Goal: Task Accomplishment & Management: Complete application form

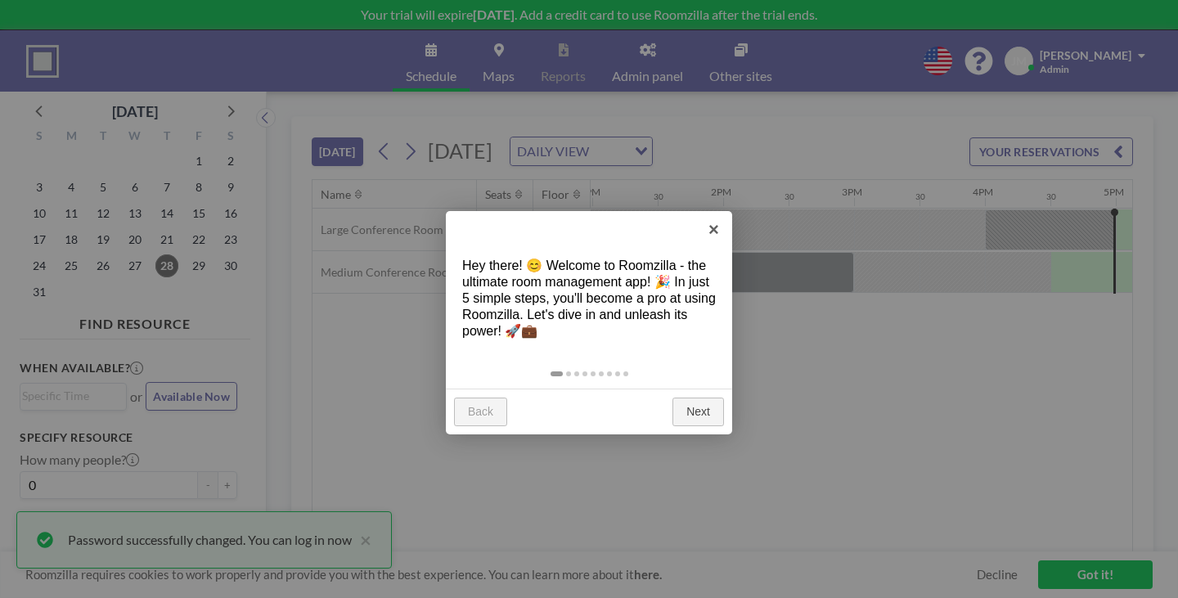
scroll to position [0, 1702]
click at [706, 398] on link "Next" at bounding box center [698, 412] width 52 height 29
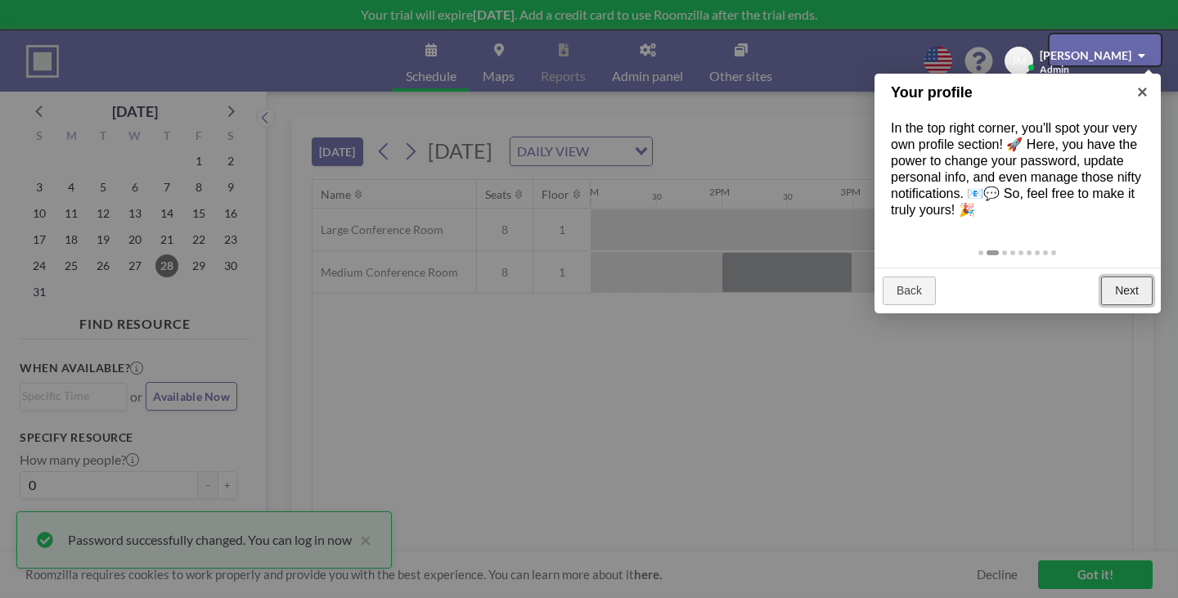
click at [1130, 277] on link "Next" at bounding box center [1127, 291] width 52 height 29
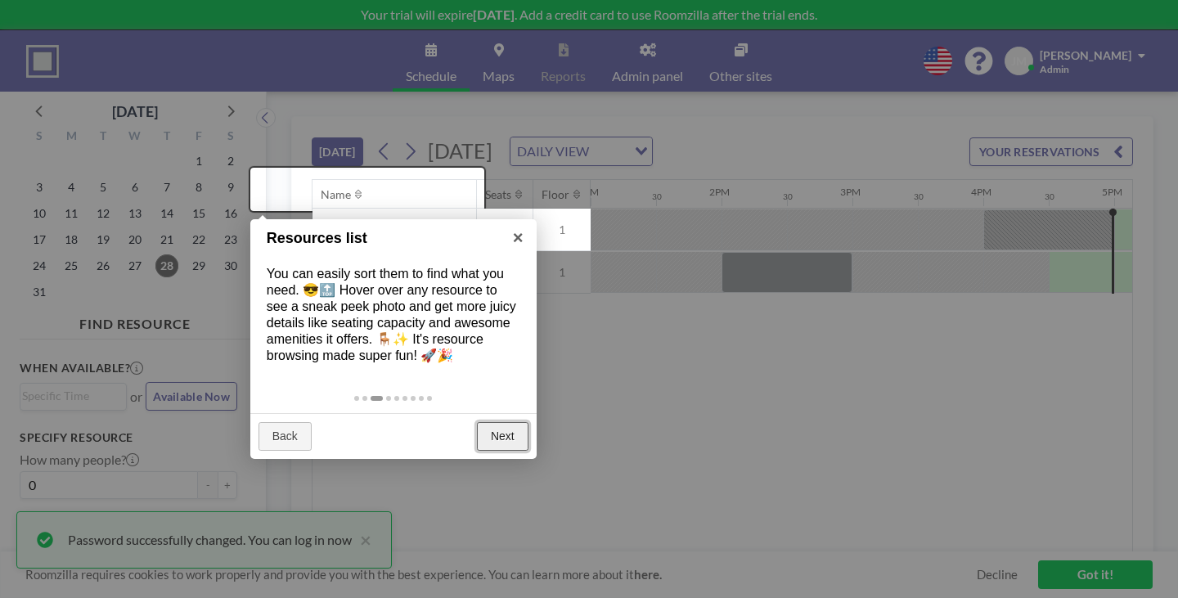
click at [513, 422] on link "Next" at bounding box center [503, 436] width 52 height 29
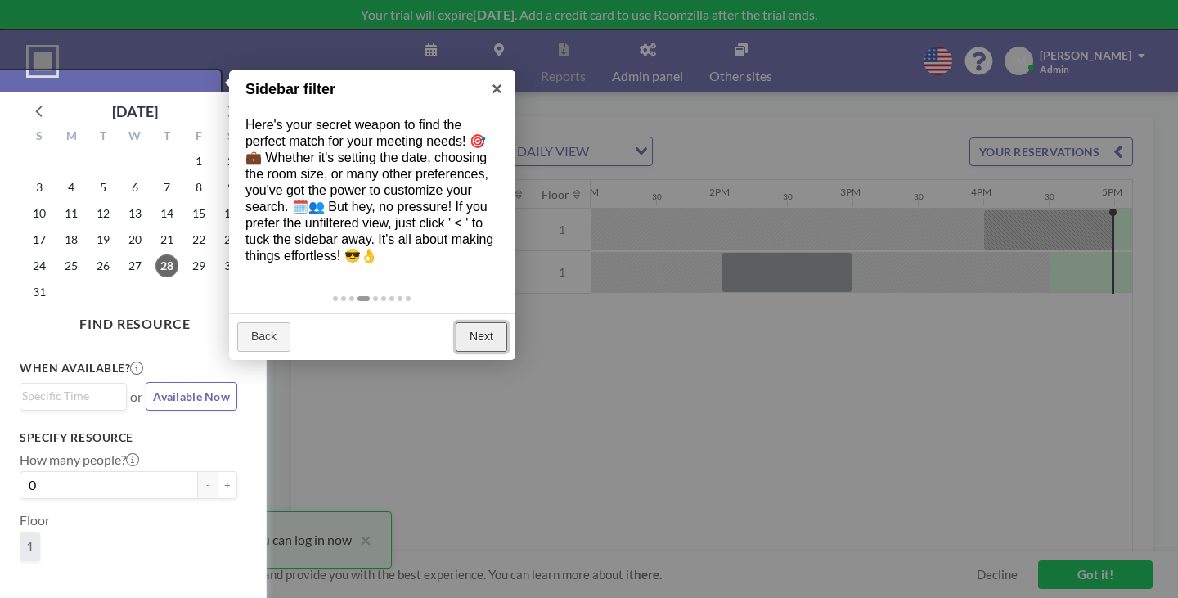
scroll to position [4, 0]
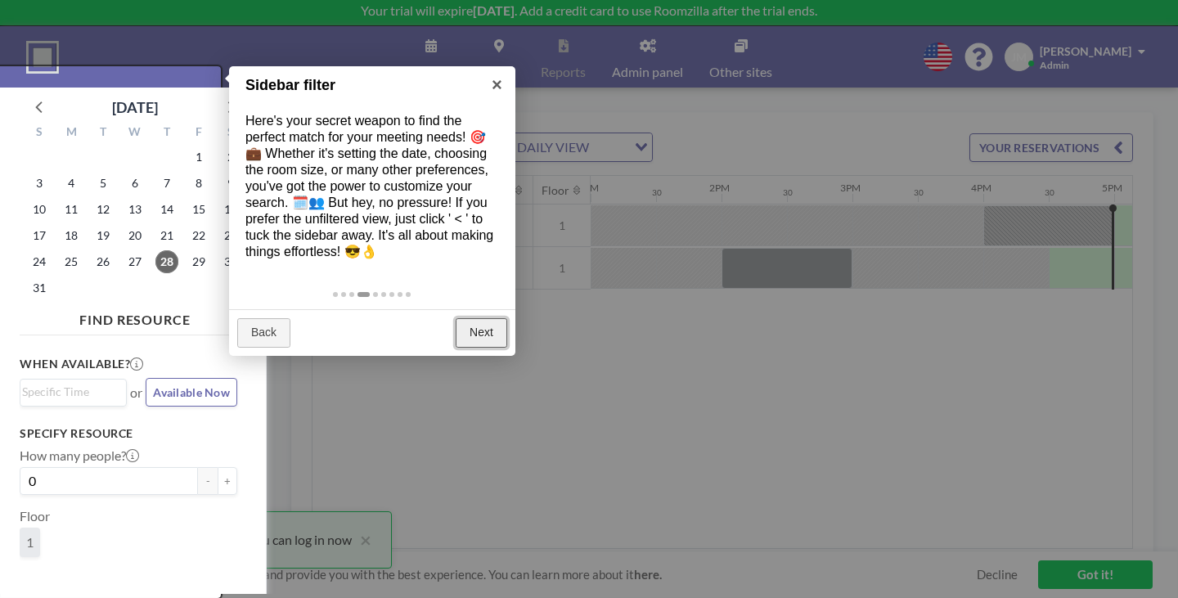
click at [494, 318] on link "Next" at bounding box center [482, 332] width 52 height 29
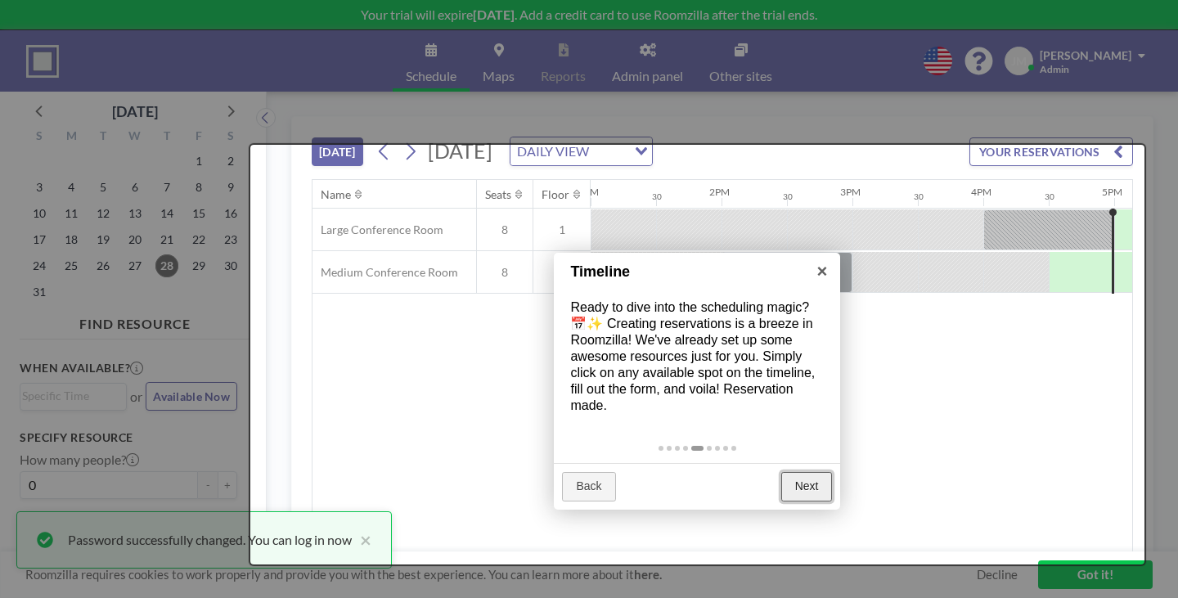
click at [798, 472] on link "Next" at bounding box center [807, 486] width 52 height 29
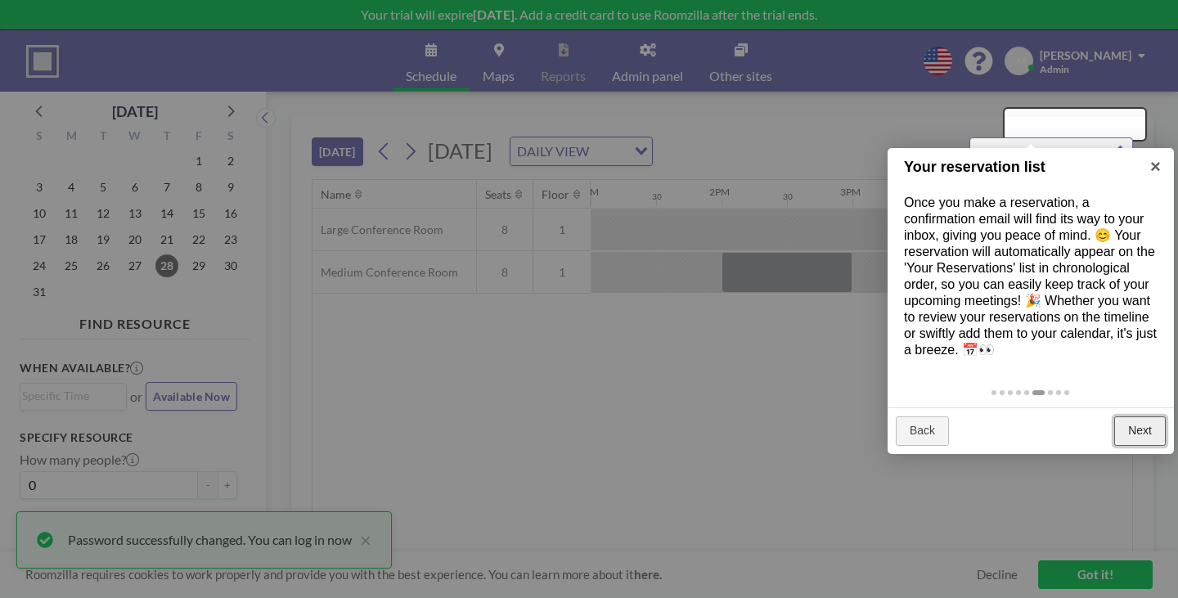
click at [1153, 416] on link "Next" at bounding box center [1140, 430] width 52 height 29
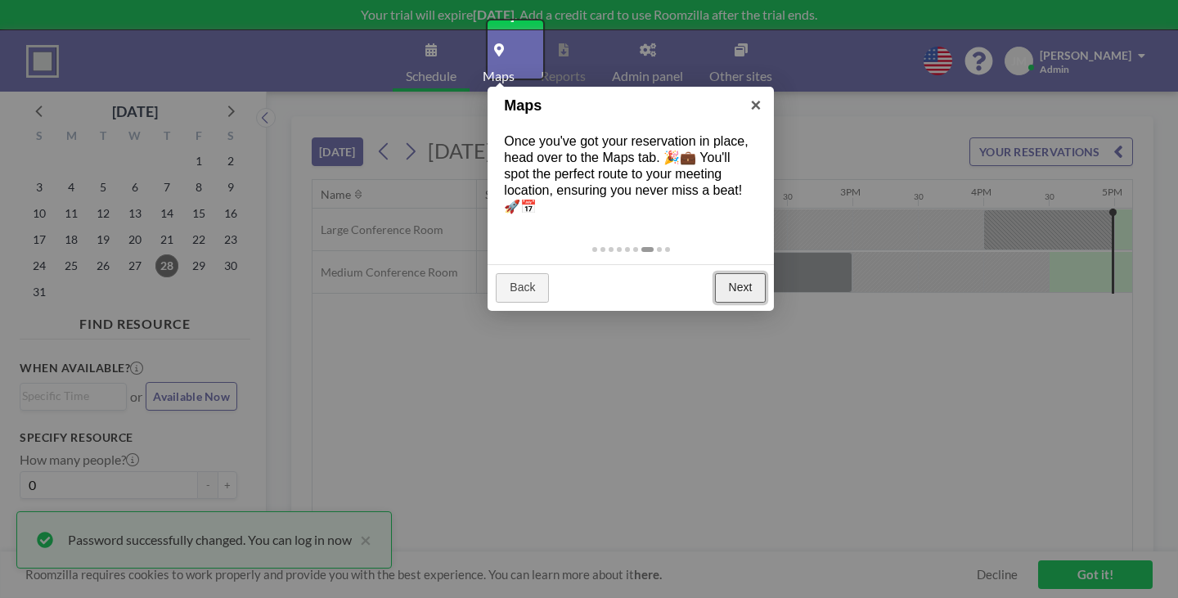
click at [740, 273] on link "Next" at bounding box center [741, 287] width 52 height 29
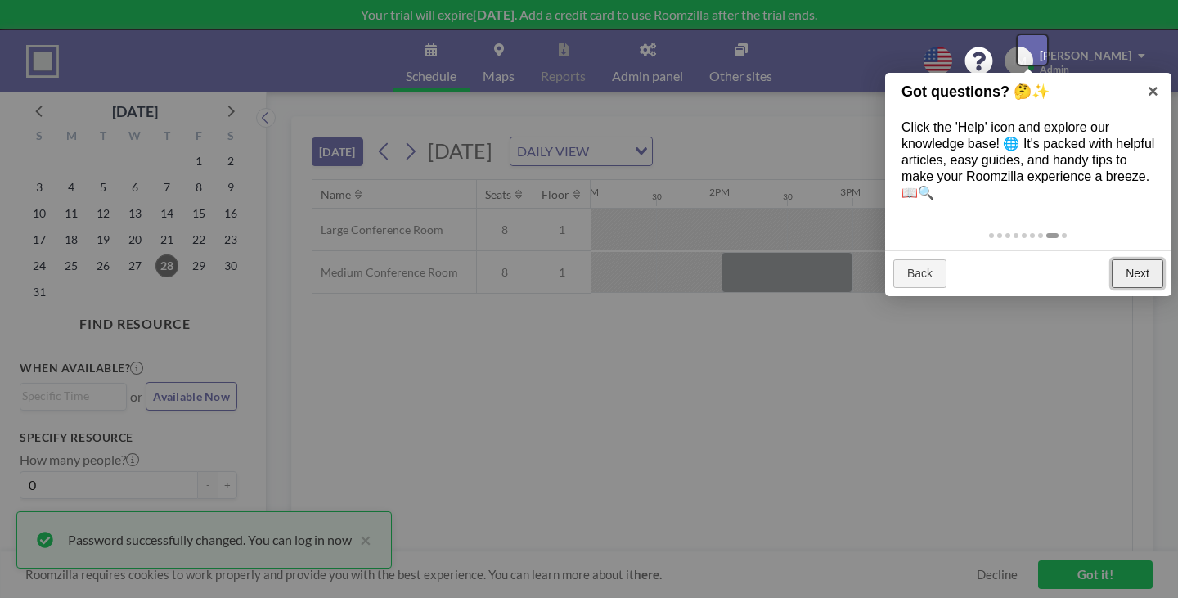
click at [1140, 259] on link "Next" at bounding box center [1138, 273] width 52 height 29
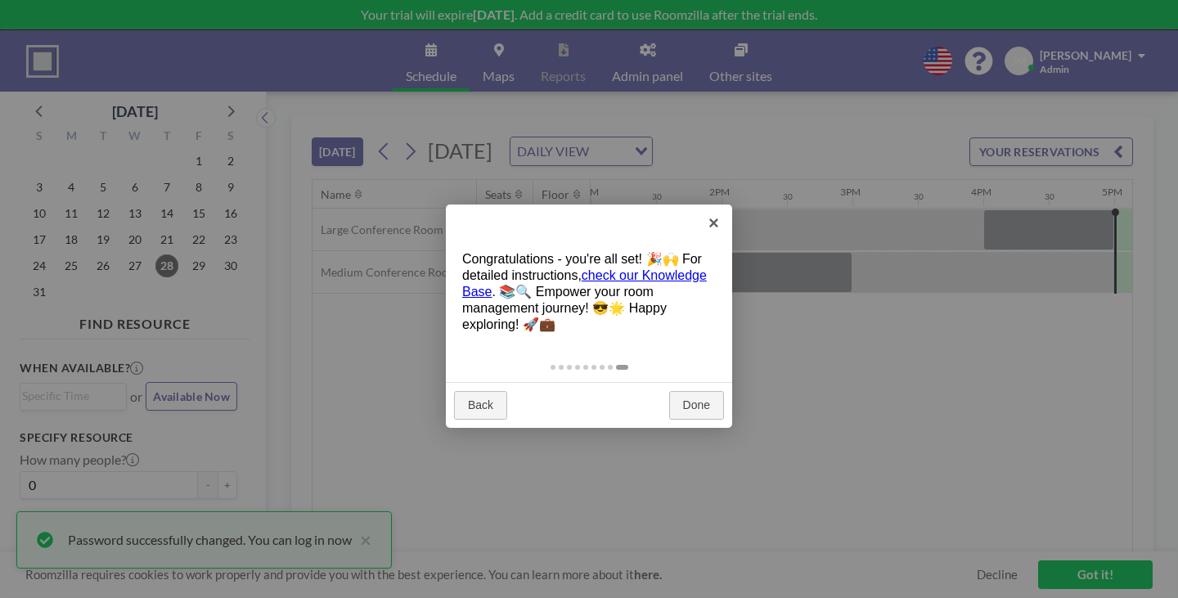
click at [627, 268] on link "check our Knowledge Base" at bounding box center [584, 283] width 245 height 30
click at [708, 391] on link "Done" at bounding box center [696, 405] width 55 height 29
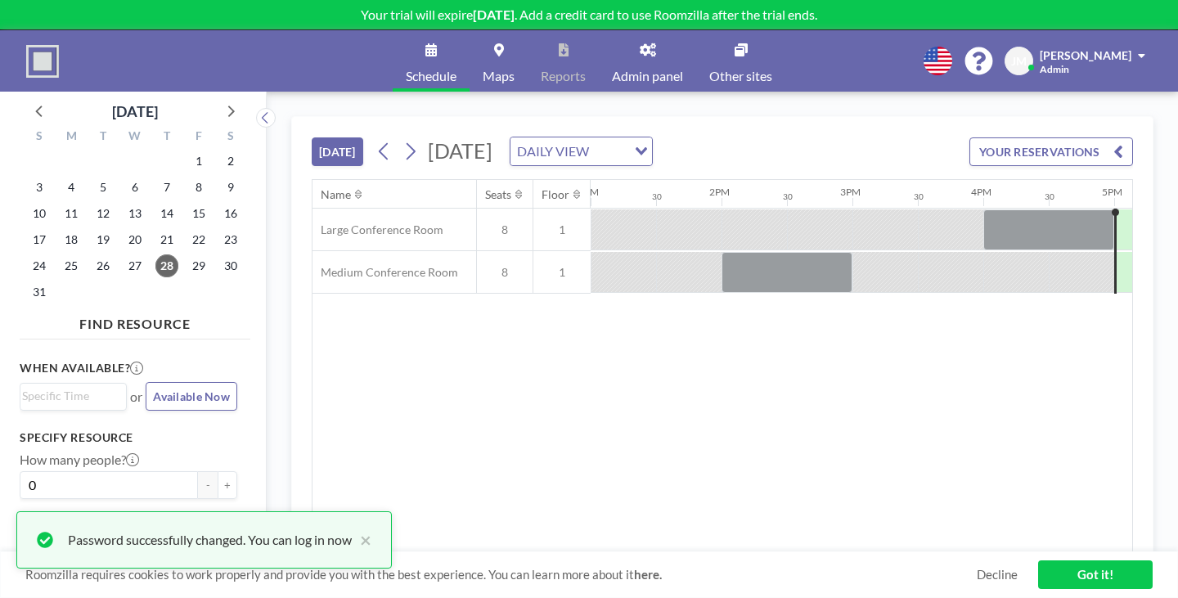
click at [792, 342] on div "Name Seats Floor 12AM 30 1AM 30 2AM 30 3AM 30 4AM 30 5AM 30 6AM 30 7AM 30 8AM 3…" at bounding box center [723, 366] width 820 height 372
click at [528, 345] on div "Name Seats Floor 12AM 30 1AM 30 2AM 30 3AM 30 4AM 30 5AM 30 6AM 30 7AM 30 8AM 3…" at bounding box center [723, 366] width 820 height 372
click at [477, 223] on span "8" at bounding box center [505, 230] width 56 height 15
click at [895, 357] on div "Name Seats Floor 12AM 30 1AM 30 2AM 30 3AM 30 4AM 30 5AM 30 6AM 30 7AM 30 8AM 3…" at bounding box center [723, 366] width 820 height 372
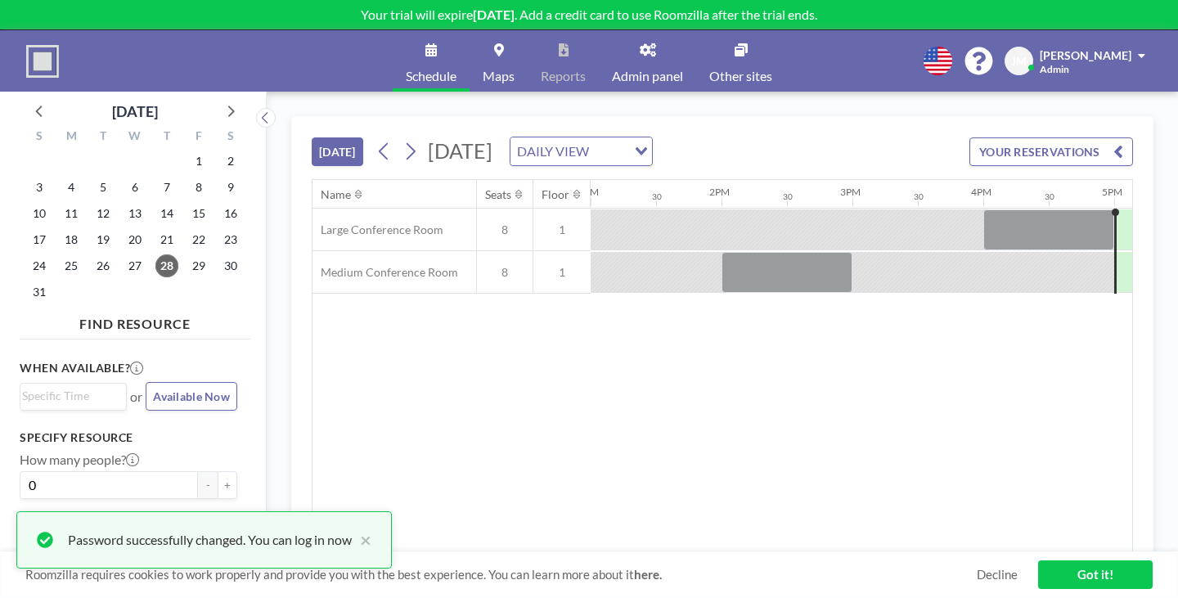
click at [737, 330] on div "Name Seats Floor 12AM 30 1AM 30 2AM 30 3AM 30 4AM 30 5AM 30 6AM 30 7AM 30 8AM 3…" at bounding box center [723, 366] width 820 height 372
click at [821, 335] on div "Name Seats Floor 12AM 30 1AM 30 2AM 30 3AM 30 4AM 30 5AM 30 6AM 30 7AM 30 8AM 3…" at bounding box center [723, 366] width 820 height 372
click at [839, 302] on div "Name Seats Floor 12AM 30 1AM 30 2AM 30 3AM 30 4AM 30 5AM 30 6AM 30 7AM 30 8AM 3…" at bounding box center [723, 366] width 820 height 372
click at [747, 389] on div "Name Seats Floor 12AM 30 1AM 30 2AM 30 3AM 30 4AM 30 5AM 30 6AM 30 7AM 30 8AM 3…" at bounding box center [723, 366] width 820 height 372
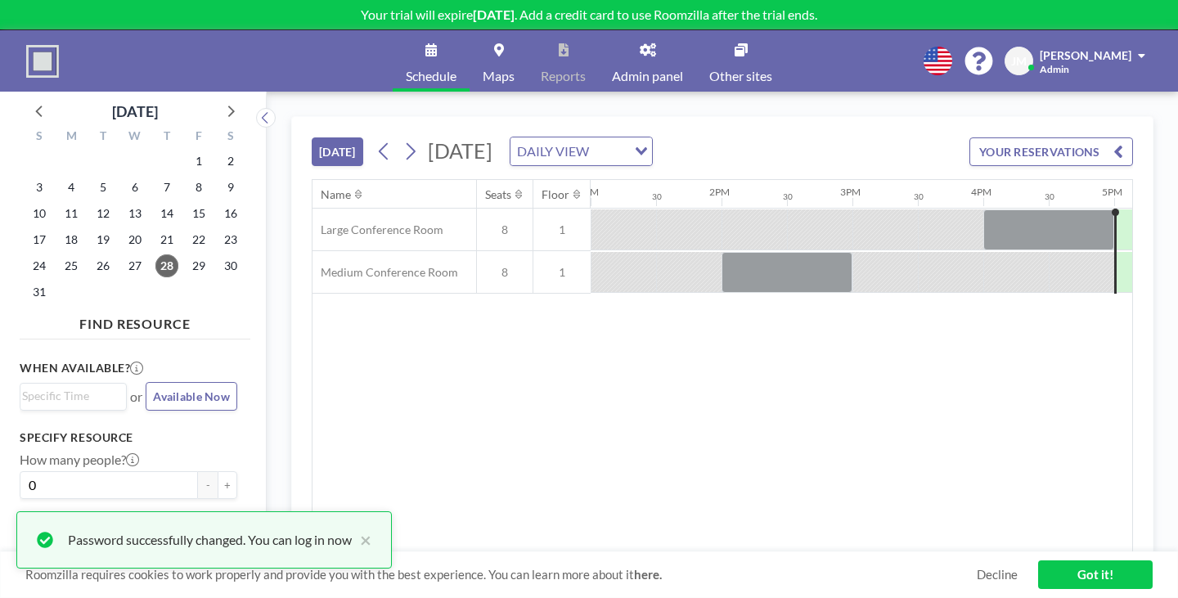
click at [600, 361] on div "Name Seats Floor 12AM 30 1AM 30 2AM 30 3AM 30 4AM 30 5AM 30 6AM 30 7AM 30 8AM 3…" at bounding box center [723, 366] width 820 height 372
click at [477, 223] on span "8" at bounding box center [505, 230] width 56 height 15
click at [586, 333] on div "Name Seats Floor 12AM 30 1AM 30 2AM 30 3AM 30 4AM 30 5AM 30 6AM 30 7AM 30 8AM 3…" at bounding box center [723, 366] width 820 height 372
click at [588, 327] on div "Name Seats Floor 12AM 30 1AM 30 2AM 30 3AM 30 4AM 30 5AM 30 6AM 30 7AM 30 8AM 3…" at bounding box center [723, 366] width 820 height 372
click at [477, 223] on span "8" at bounding box center [505, 230] width 56 height 15
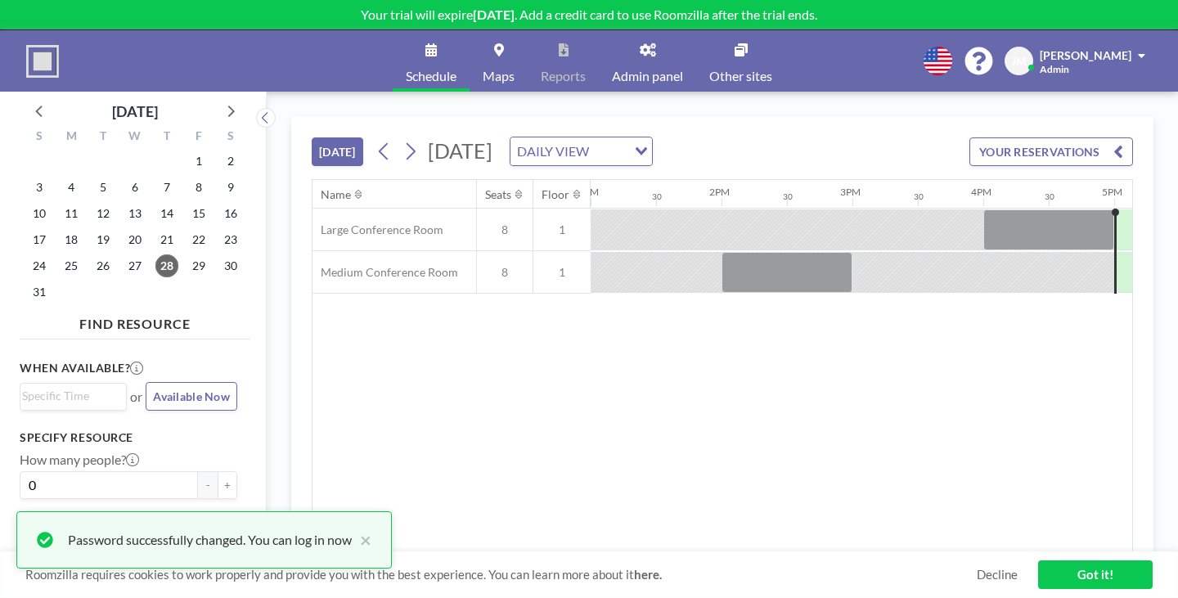
click at [744, 357] on div "Name Seats Floor 12AM 30 1AM 30 2AM 30 3AM 30 4AM 30 5AM 30 6AM 30 7AM 30 8AM 3…" at bounding box center [723, 366] width 820 height 372
click at [1111, 587] on link "Got it!" at bounding box center [1095, 574] width 115 height 29
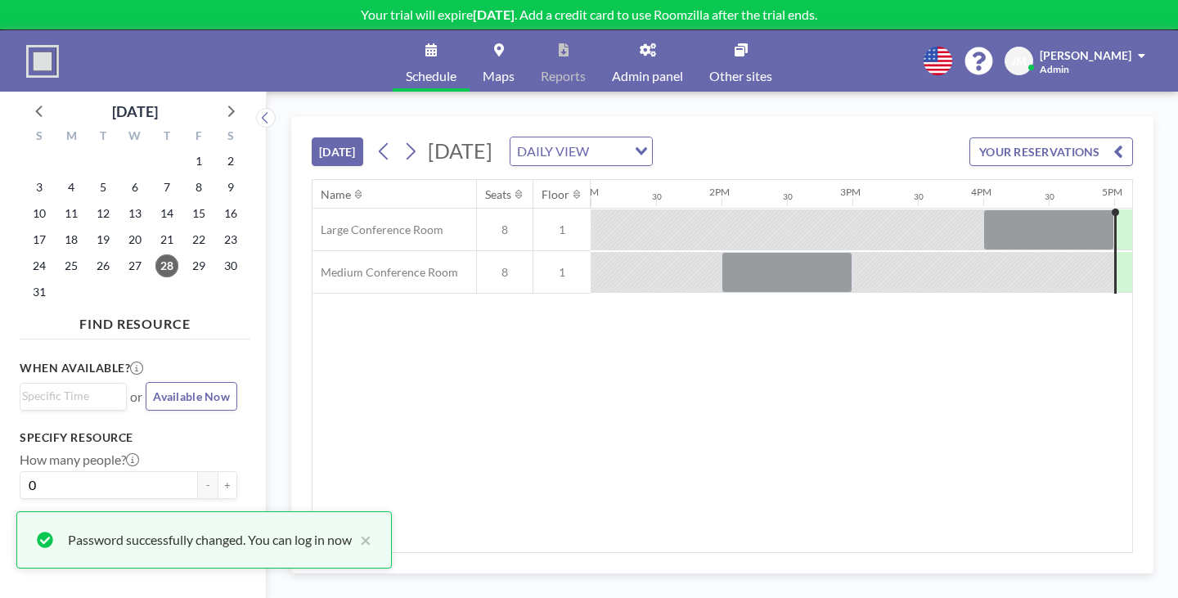
click at [669, 357] on div "Name Seats Floor 12AM 30 1AM 30 2AM 30 3AM 30 4AM 30 5AM 30 6AM 30 7AM 30 8AM 3…" at bounding box center [723, 366] width 820 height 372
click at [768, 377] on div "Name Seats Floor 12AM 30 1AM 30 2AM 30 3AM 30 4AM 30 5AM 30 6AM 30 7AM 30 8AM 3…" at bounding box center [723, 366] width 820 height 372
click at [477, 223] on span "8" at bounding box center [505, 230] width 56 height 15
click at [638, 46] on link "Admin panel" at bounding box center [647, 60] width 97 height 61
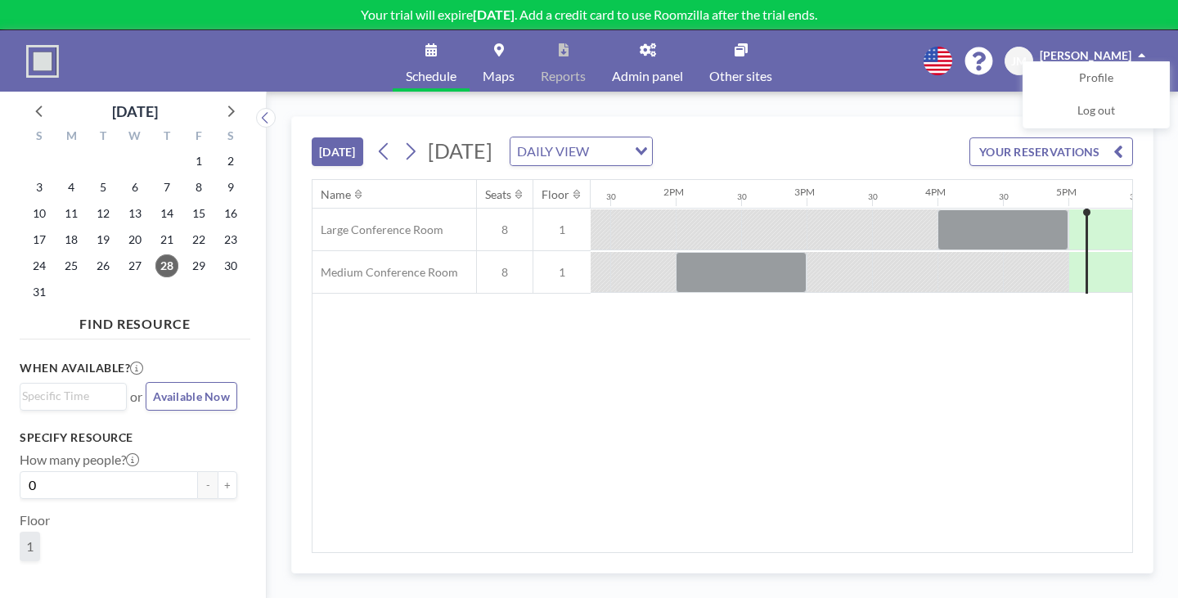
scroll to position [0, 1755]
click at [604, 452] on div "Name Seats Floor 12AM 30 1AM 30 2AM 30 3AM 30 4AM 30 5AM 30 6AM 30 7AM 30 8AM 3…" at bounding box center [723, 366] width 820 height 372
click at [1141, 71] on link "Profile" at bounding box center [1096, 78] width 146 height 33
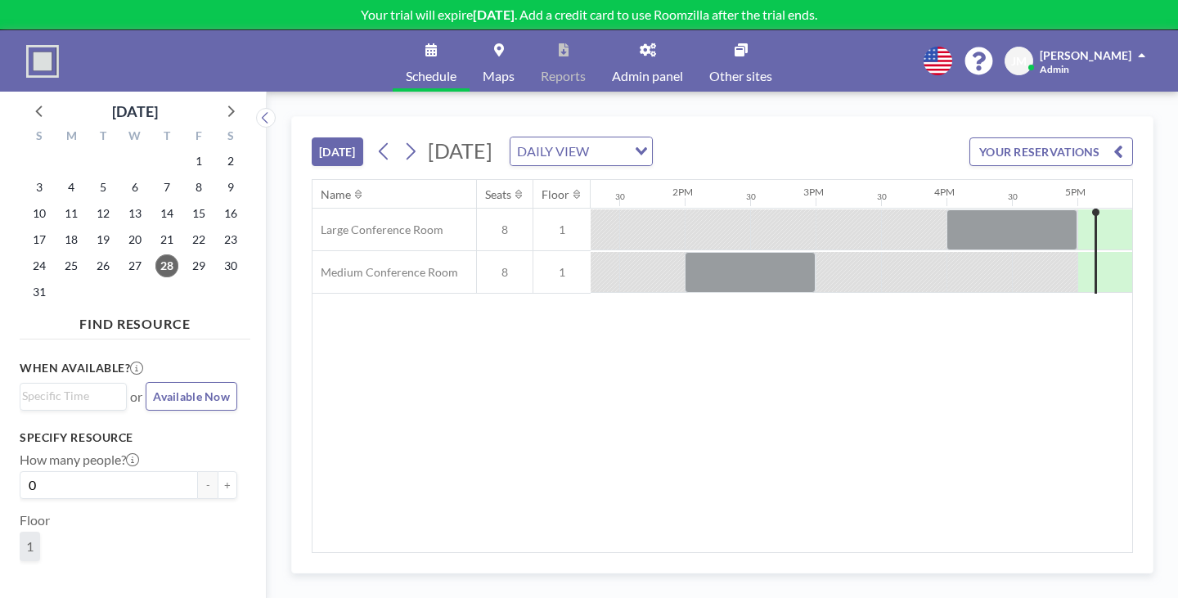
scroll to position [0, 1755]
click at [870, 117] on div "TODAY Thursday, August 28, 2025 DAILY VIEW Loading... YOUR RESERVATIONS" at bounding box center [722, 148] width 821 height 62
click at [1099, 48] on span "[PERSON_NAME]" at bounding box center [1086, 55] width 92 height 14
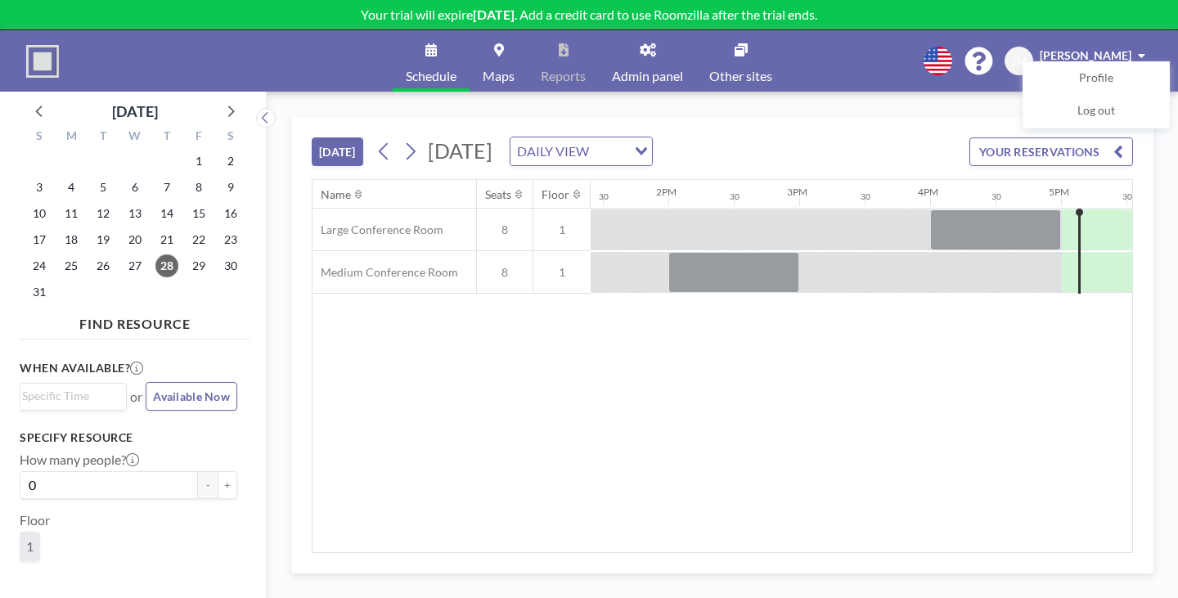
click at [548, 402] on div "Name Seats Floor 12AM 30 1AM 30 2AM 30 3AM 30 4AM 30 5AM 30 6AM 30 7AM 30 8AM 3…" at bounding box center [723, 366] width 820 height 372
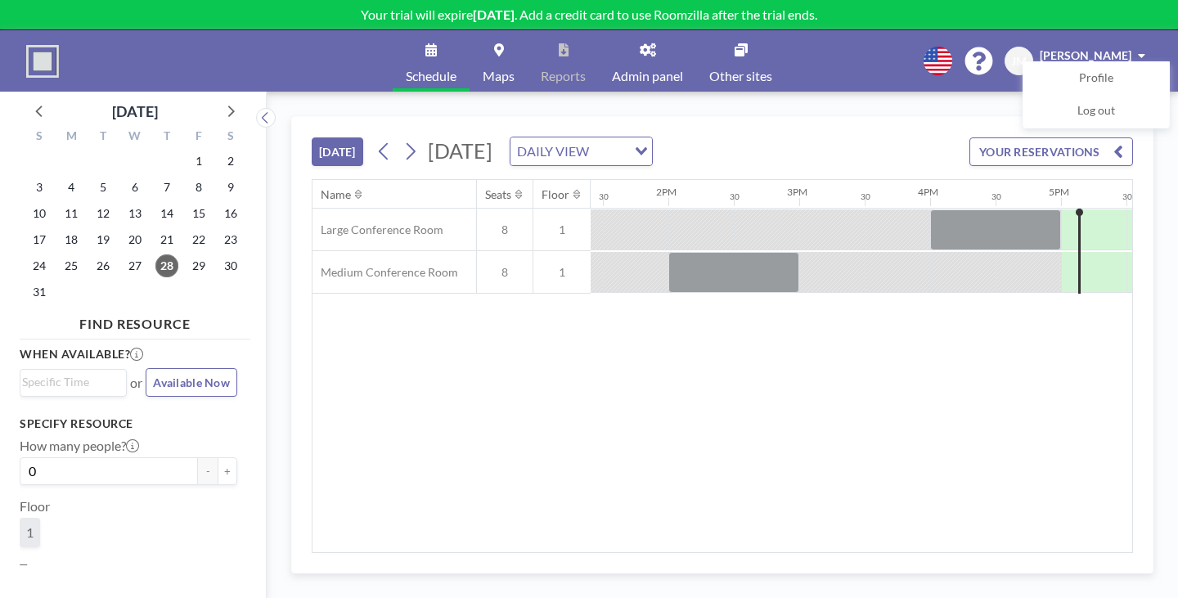
click at [465, 30] on link "Schedule" at bounding box center [431, 60] width 77 height 61
click at [41, 45] on img at bounding box center [42, 61] width 33 height 33
click at [588, 409] on div "Name Seats Floor 12AM 30 1AM 30 2AM 30 3AM 30 4AM 30 5AM 30 6AM 30 7AM 30 8AM 3…" at bounding box center [723, 366] width 820 height 372
click at [839, 43] on div "Schedule Maps Reports Admin panel Other sites English Polski 日本語 Española JM Je…" at bounding box center [589, 60] width 1178 height 61
drag, startPoint x: 850, startPoint y: 347, endPoint x: 951, endPoint y: 191, distance: 185.8
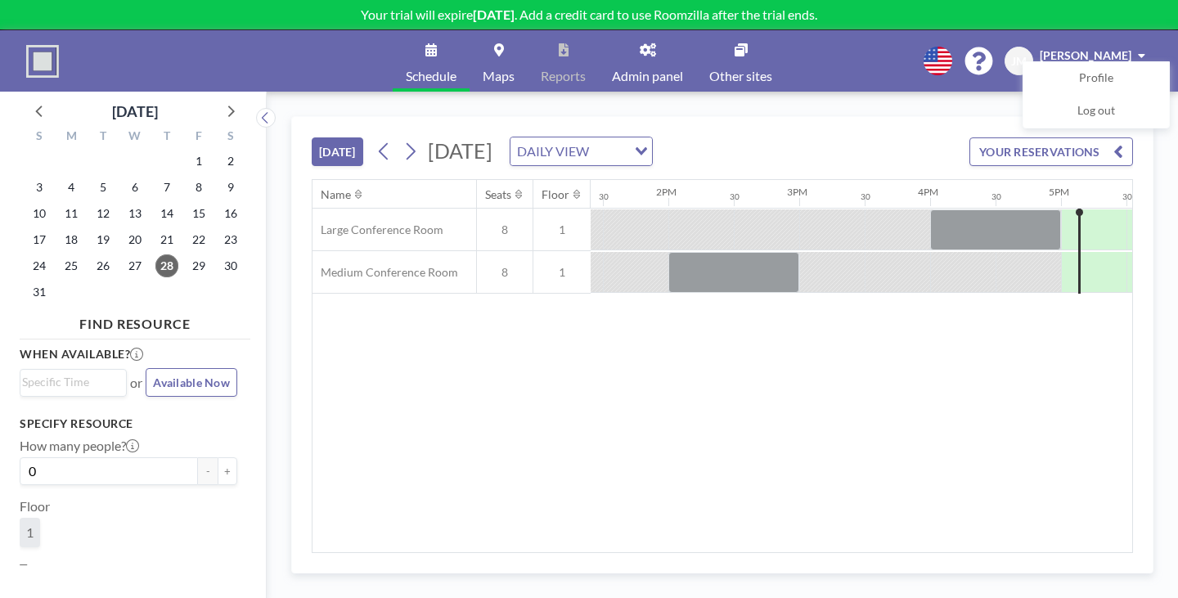
click at [848, 347] on div "Name Seats Floor 12AM 30 1AM 30 2AM 30 3AM 30 4AM 30 5AM 30 6AM 30 7AM 30 8AM 3…" at bounding box center [723, 366] width 820 height 372
click at [899, 38] on div "Schedule Maps Reports Admin panel Other sites English Polski 日本語 Española JM Je…" at bounding box center [589, 60] width 1178 height 61
click at [472, 379] on div "Name Seats Floor 12AM 30 1AM 30 2AM 30 3AM 30 4AM 30 5AM 30 6AM 30 7AM 30 8AM 3…" at bounding box center [723, 366] width 820 height 372
click at [34, 41] on div at bounding box center [42, 61] width 33 height 41
click at [38, 48] on img at bounding box center [42, 61] width 33 height 33
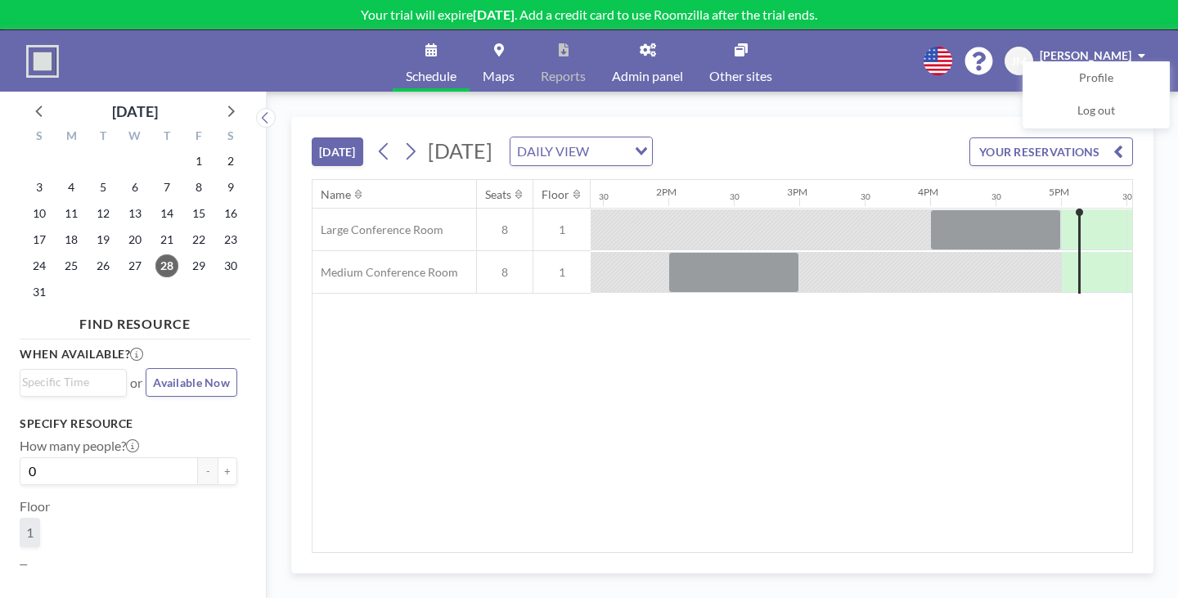
click at [167, 375] on span "Available Now" at bounding box center [191, 382] width 77 height 14
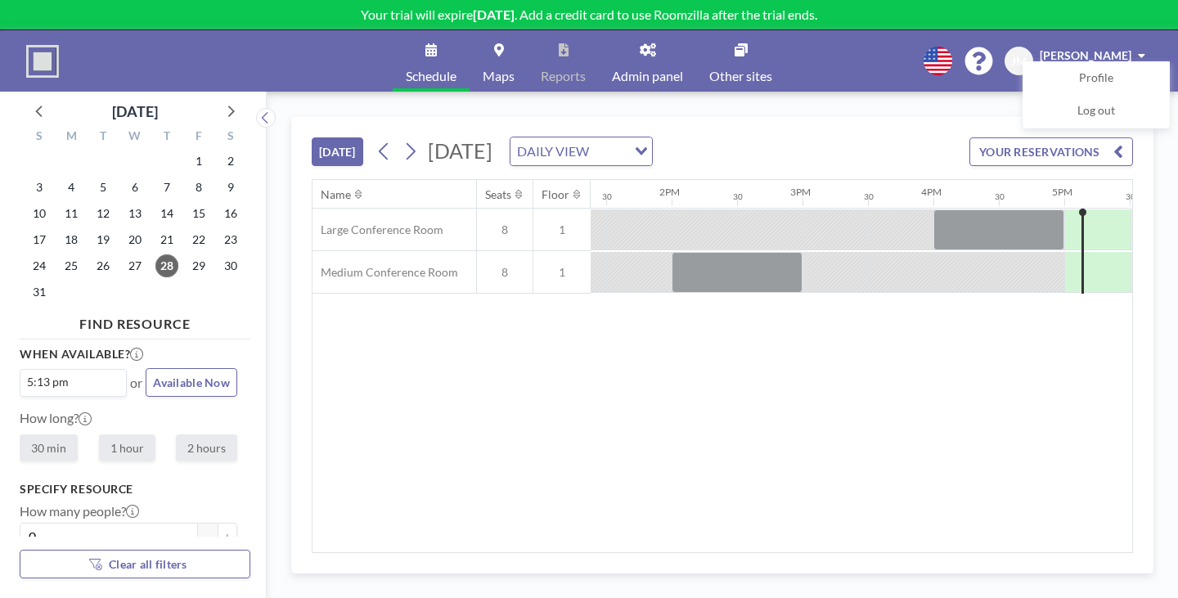
scroll to position [0, 1755]
click at [566, 425] on div "Name Seats Floor 12AM 30 1AM 30 2AM 30 3AM 30 4AM 30 5AM 30 6AM 30 7AM 30 8AM 3…" at bounding box center [723, 366] width 820 height 372
click at [605, 398] on div "Name Seats Floor 12AM 30 1AM 30 2AM 30 3AM 30 4AM 30 5AM 30 6AM 30 7AM 30 8AM 3…" at bounding box center [723, 366] width 820 height 372
click at [542, 384] on div "Name Seats Floor 12AM 30 1AM 30 2AM 30 3AM 30 4AM 30 5AM 30 6AM 30 7AM 30 8AM 3…" at bounding box center [723, 366] width 820 height 372
click at [28, 45] on img at bounding box center [42, 61] width 33 height 33
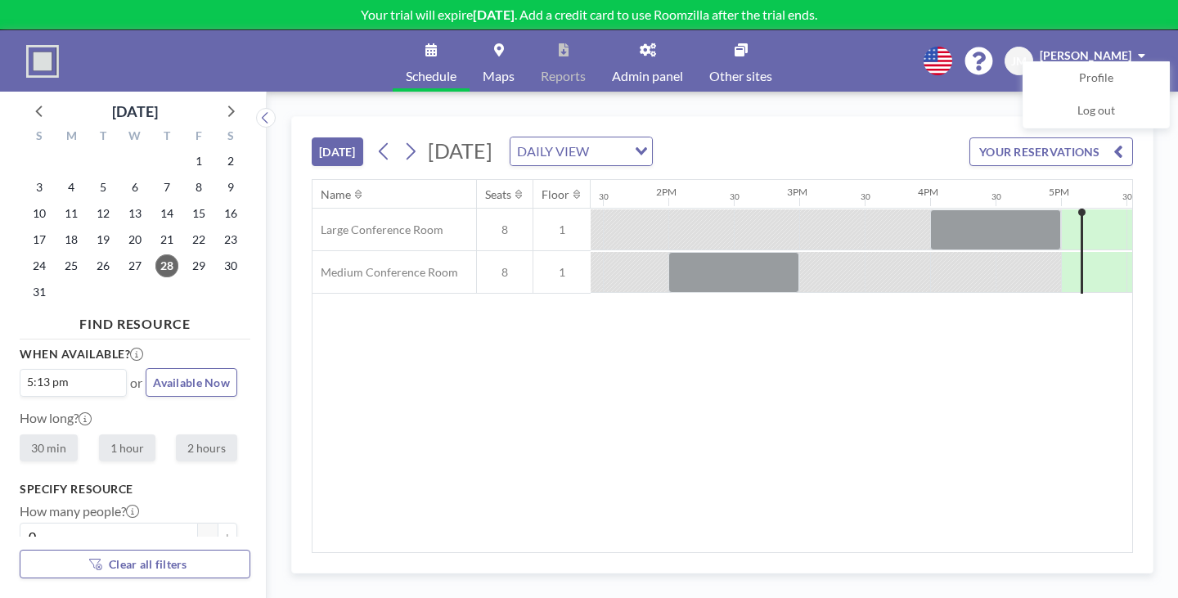
click at [35, 52] on img at bounding box center [42, 61] width 33 height 33
click at [640, 43] on icon at bounding box center [648, 49] width 16 height 13
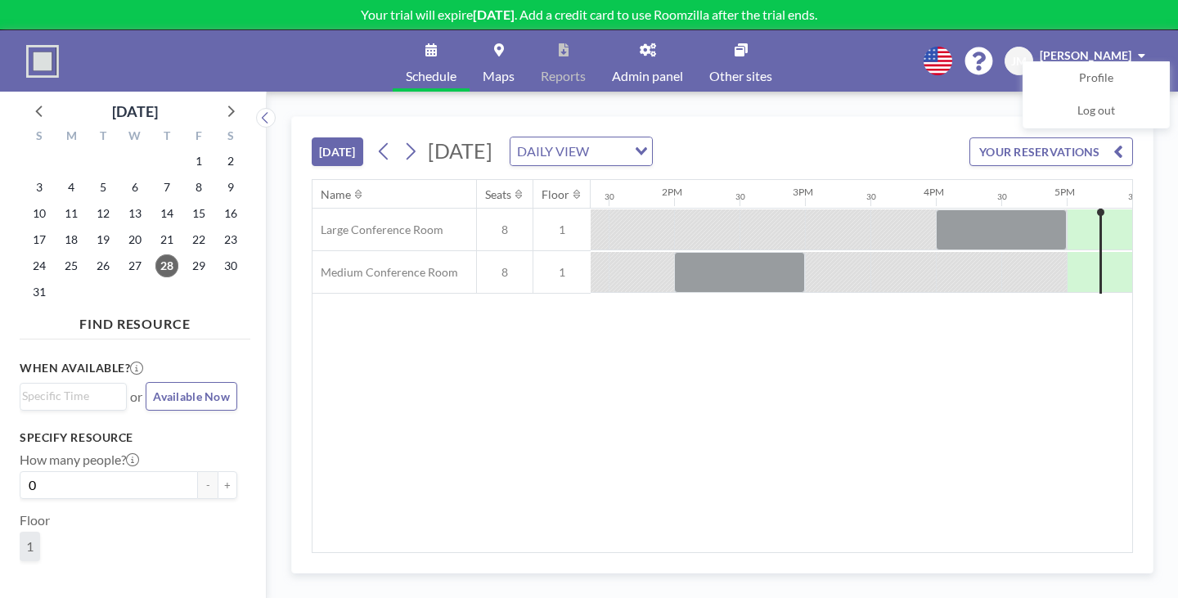
scroll to position [0, 1755]
click at [402, 139] on icon at bounding box center [410, 151] width 16 height 25
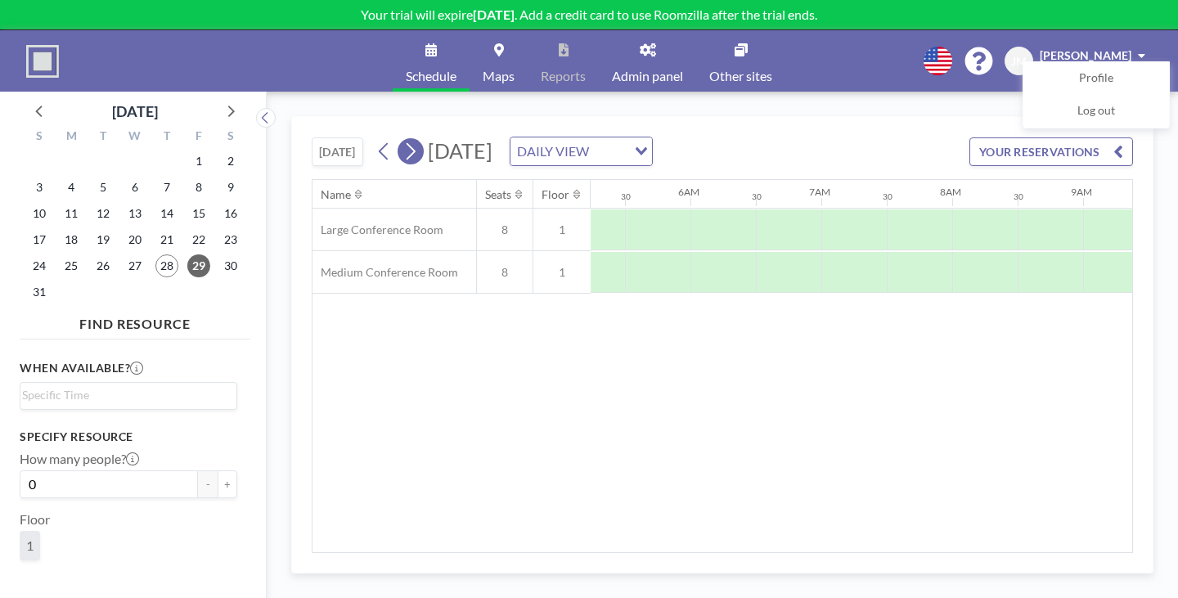
scroll to position [0, 780]
click at [402, 139] on icon at bounding box center [410, 151] width 16 height 25
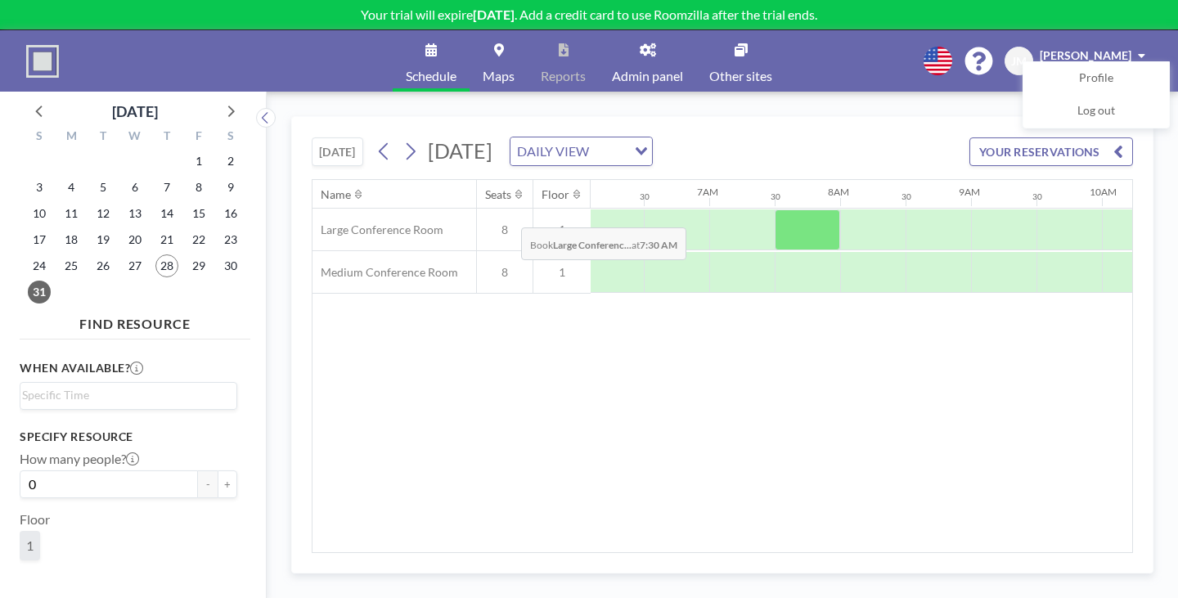
click at [775, 209] on div at bounding box center [807, 229] width 65 height 41
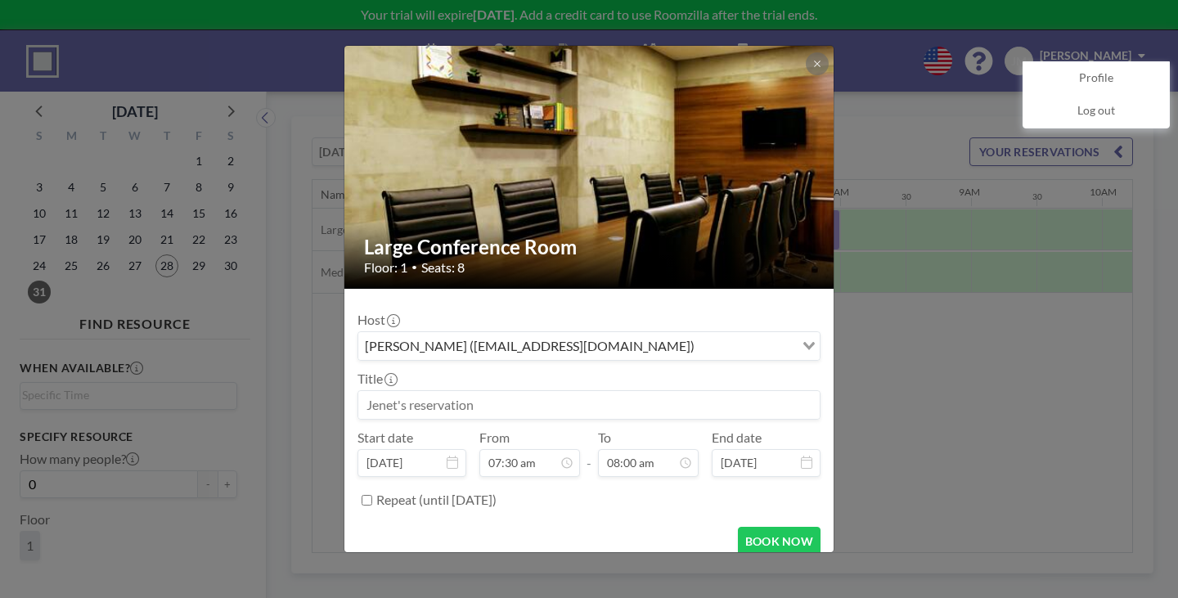
click at [581, 391] on input at bounding box center [588, 405] width 461 height 28
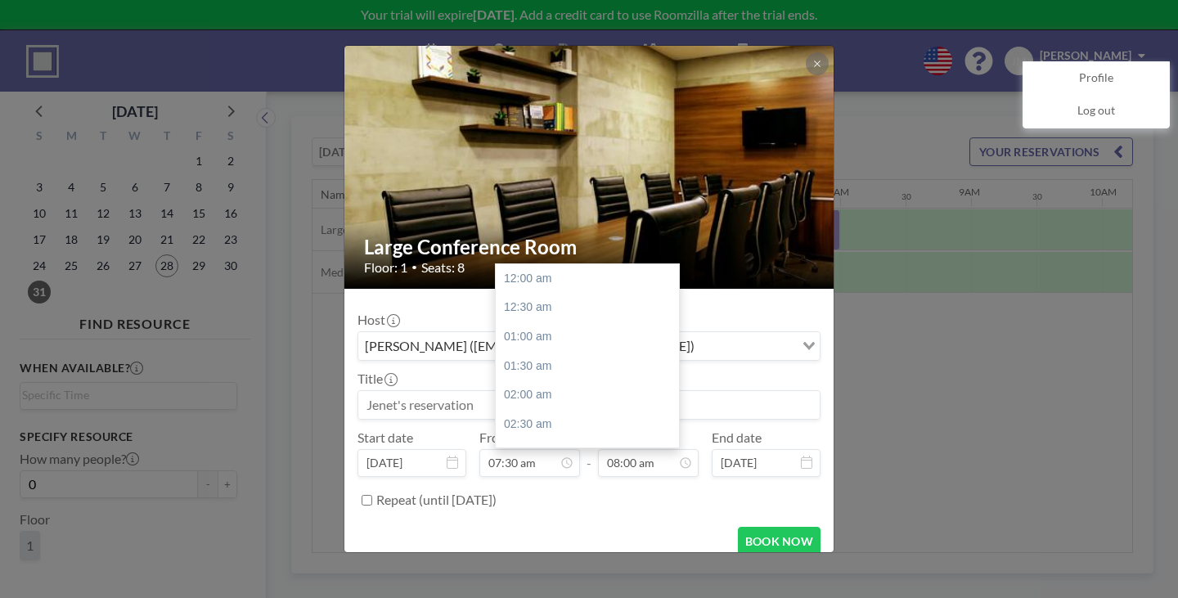
scroll to position [418, 0]
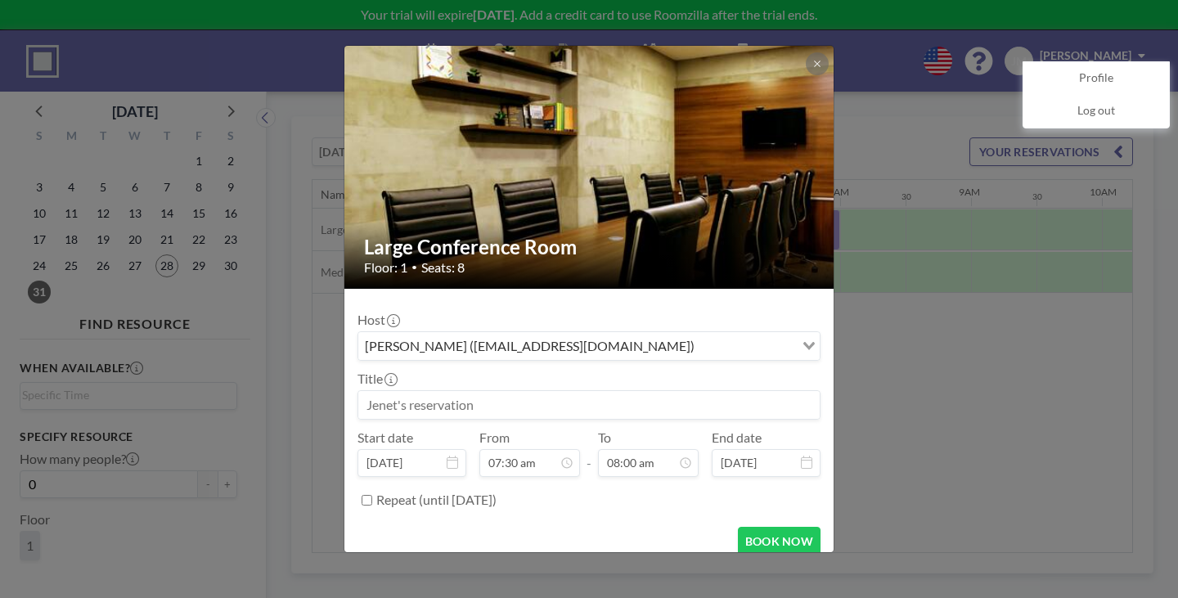
click at [567, 391] on input at bounding box center [588, 405] width 461 height 28
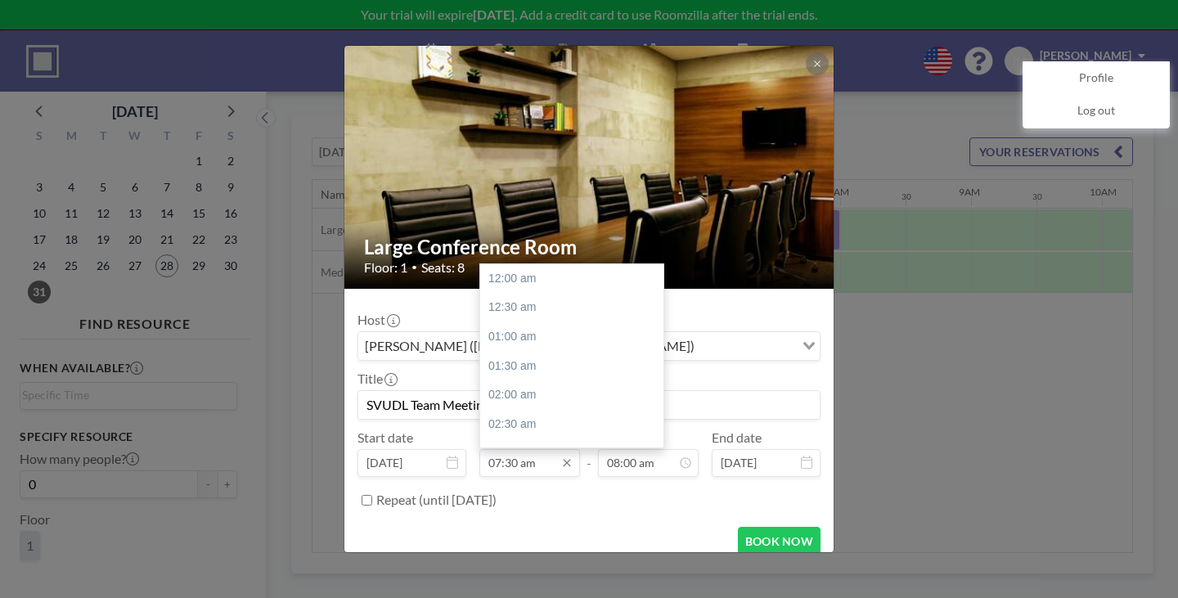
scroll to position [392, 0]
type input "SVUDL Team Meeting"
click at [550, 449] on input "07:30 am" at bounding box center [529, 463] width 101 height 28
click at [542, 455] on div "10:00 am" at bounding box center [575, 469] width 191 height 29
type input "10:00 am"
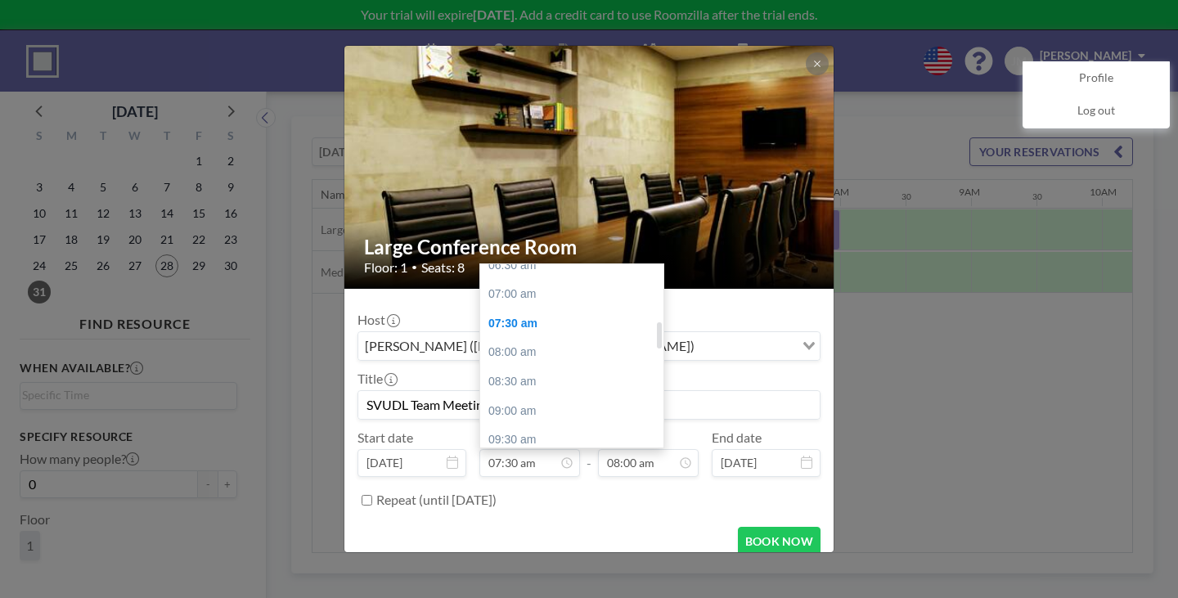
type input "10:30 am"
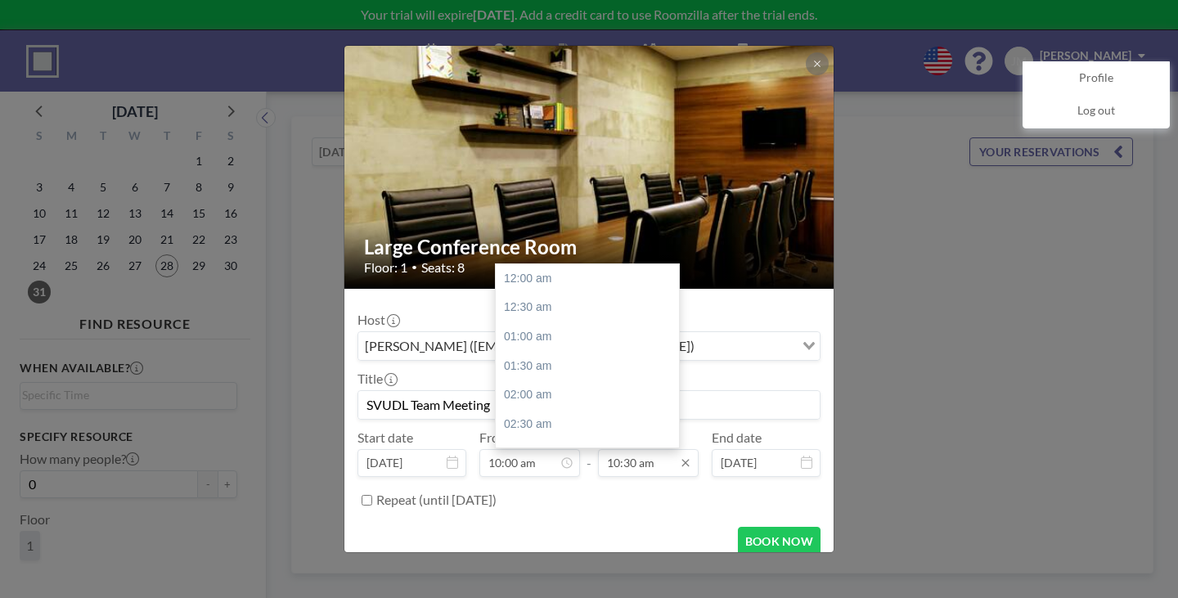
scroll to position [548, 0]
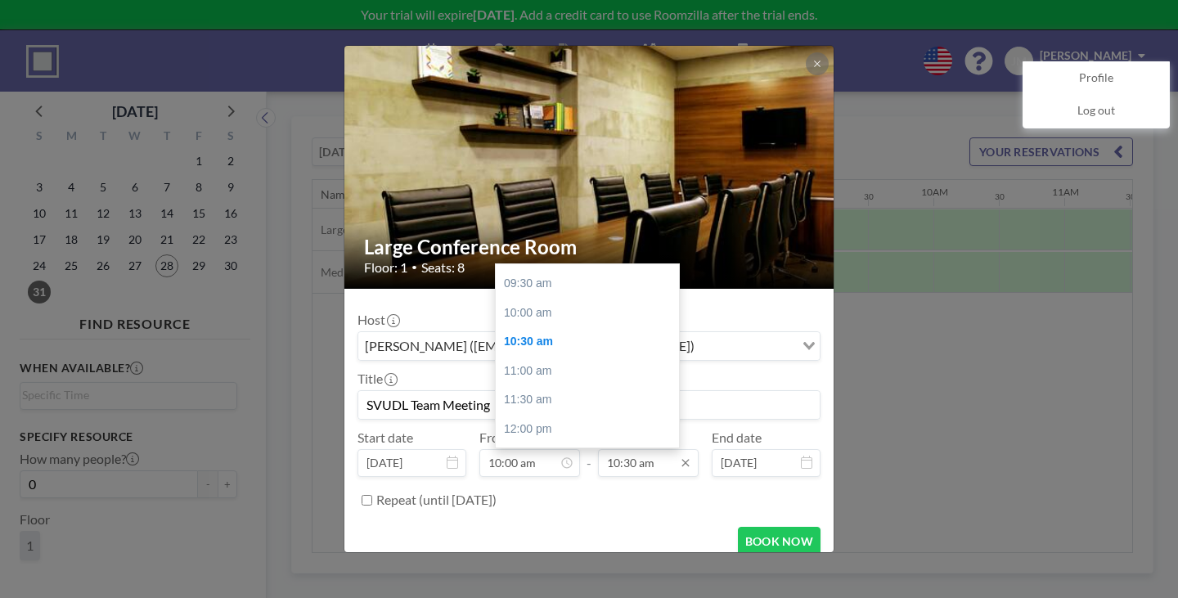
click at [640, 449] on input "10:30 am" at bounding box center [648, 463] width 101 height 28
click at [529, 449] on input "10:00 am" at bounding box center [529, 463] width 101 height 28
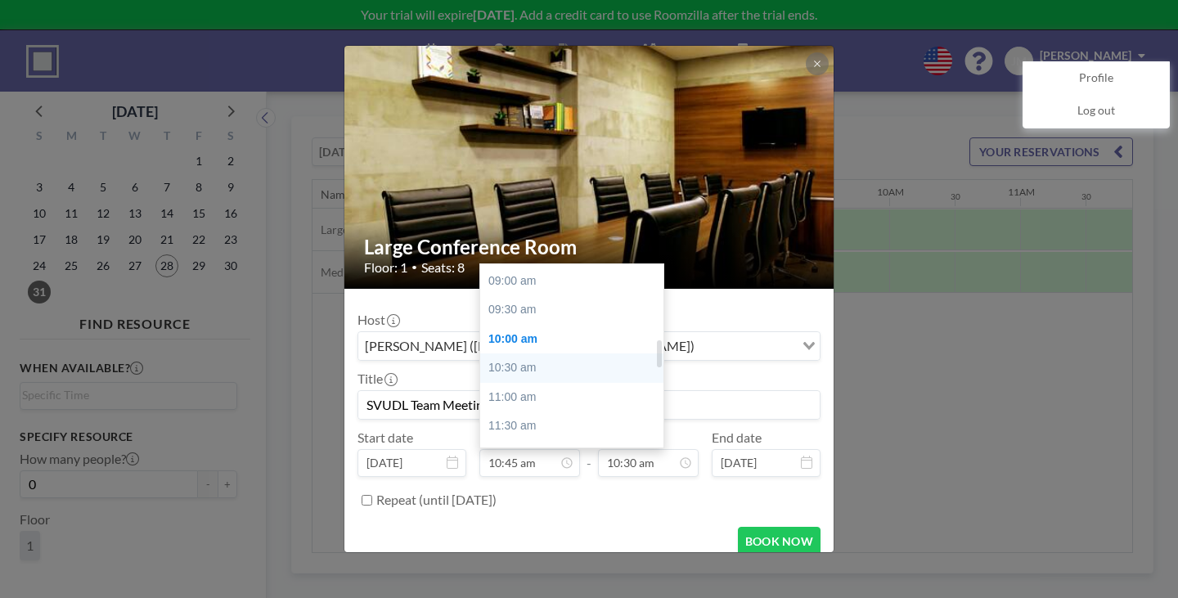
scroll to position [467, 0]
click at [531, 276] on div "12:00 am 12:30 am 01:00 am 01:30 am 02:00 am 02:30 am 03:00 am 03:30 am 04:00 a…" at bounding box center [575, 355] width 191 height 183
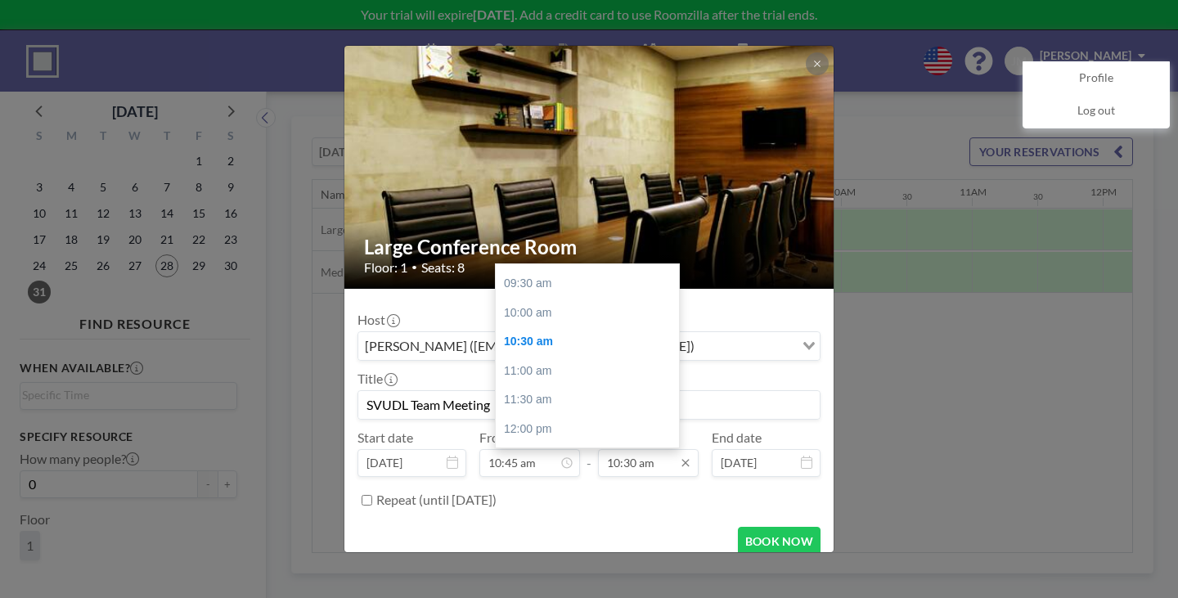
scroll to position [0, 1063]
click at [540, 449] on input "10:45 am" at bounding box center [529, 463] width 101 height 28
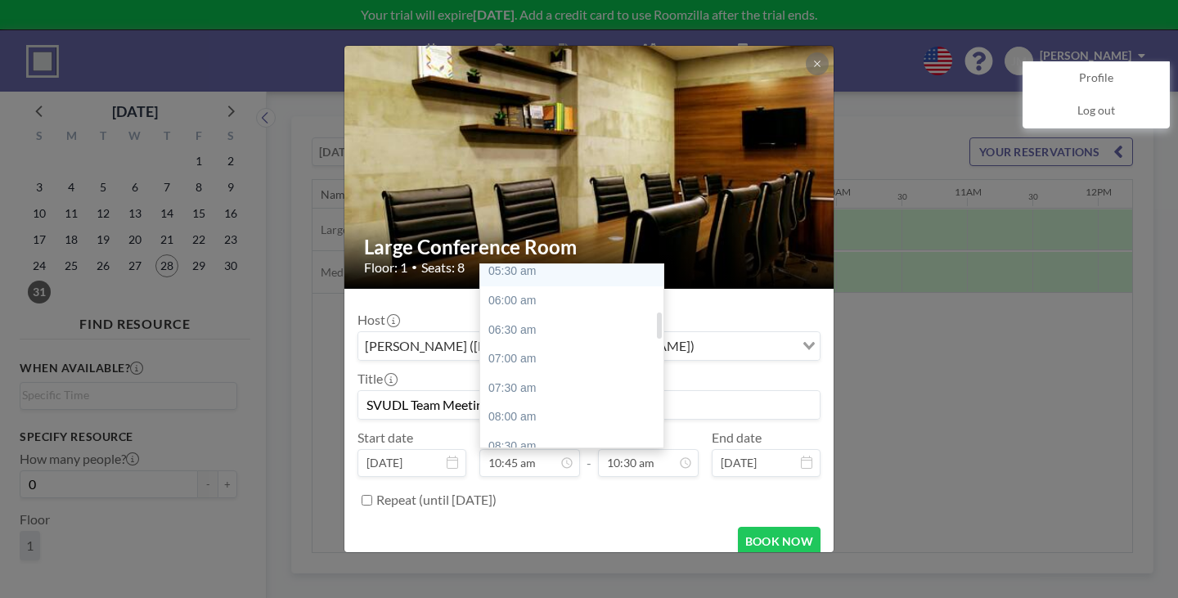
scroll to position [436, 0]
click at [531, 381] on div "09:30 am" at bounding box center [575, 395] width 191 height 29
type input "09:30 am"
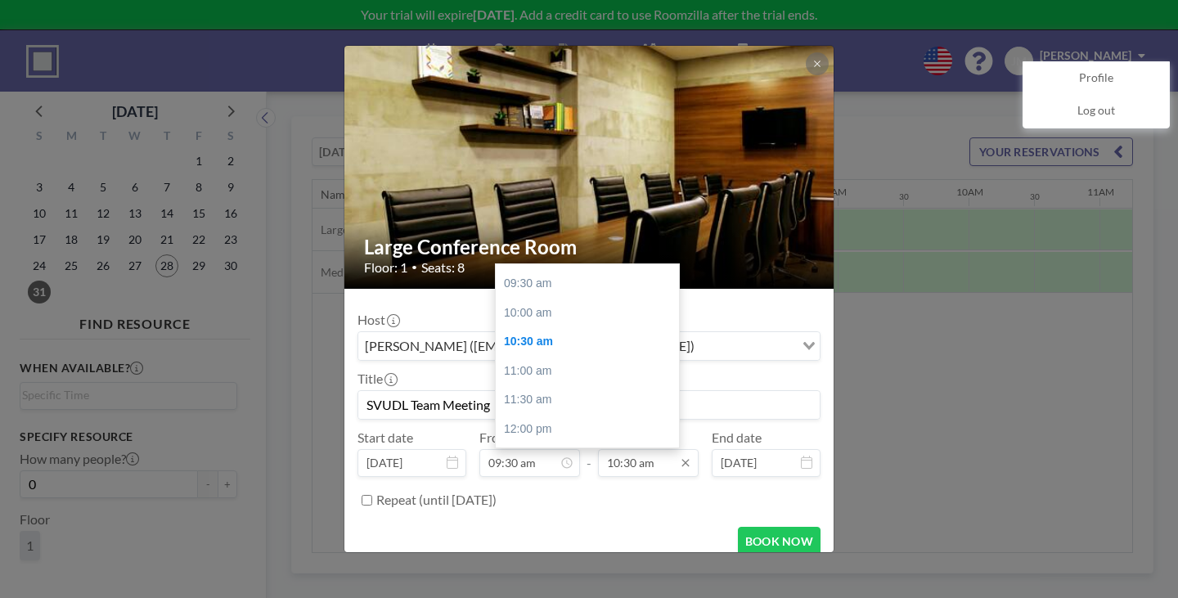
scroll to position [0, 957]
click at [625, 449] on input "10:30 am" at bounding box center [648, 463] width 101 height 28
click at [533, 357] on div "11:00 am" at bounding box center [591, 371] width 191 height 29
type input "11:00 am"
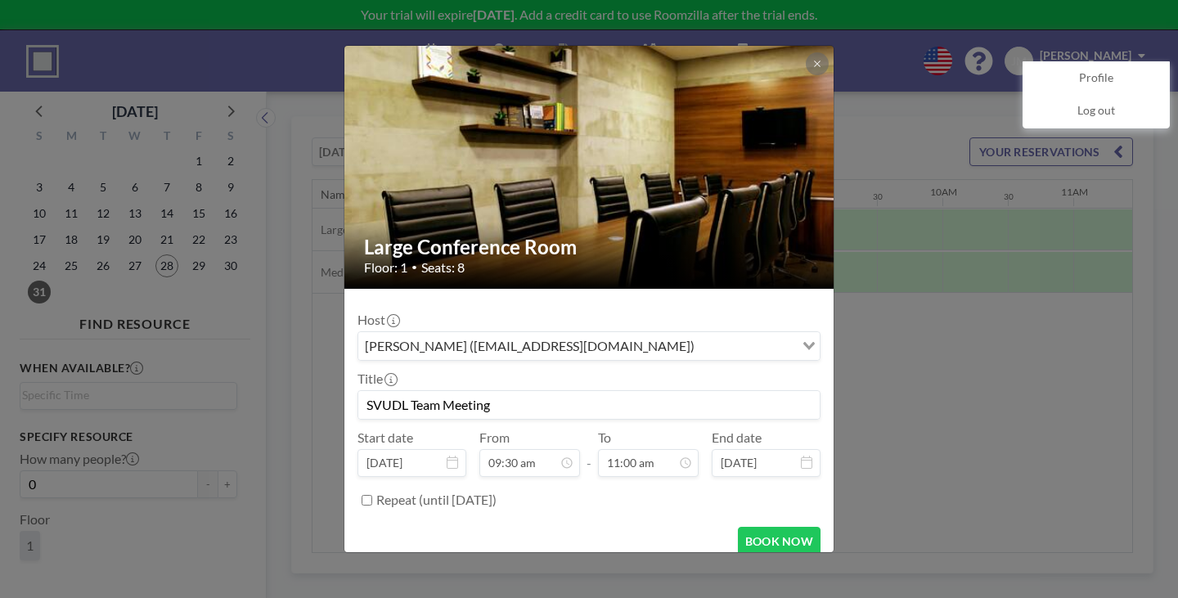
scroll to position [574, 0]
click at [638, 487] on div "Repeat (until February 24, 2026)" at bounding box center [598, 500] width 444 height 27
click at [738, 527] on button "BOOK NOW" at bounding box center [779, 541] width 83 height 29
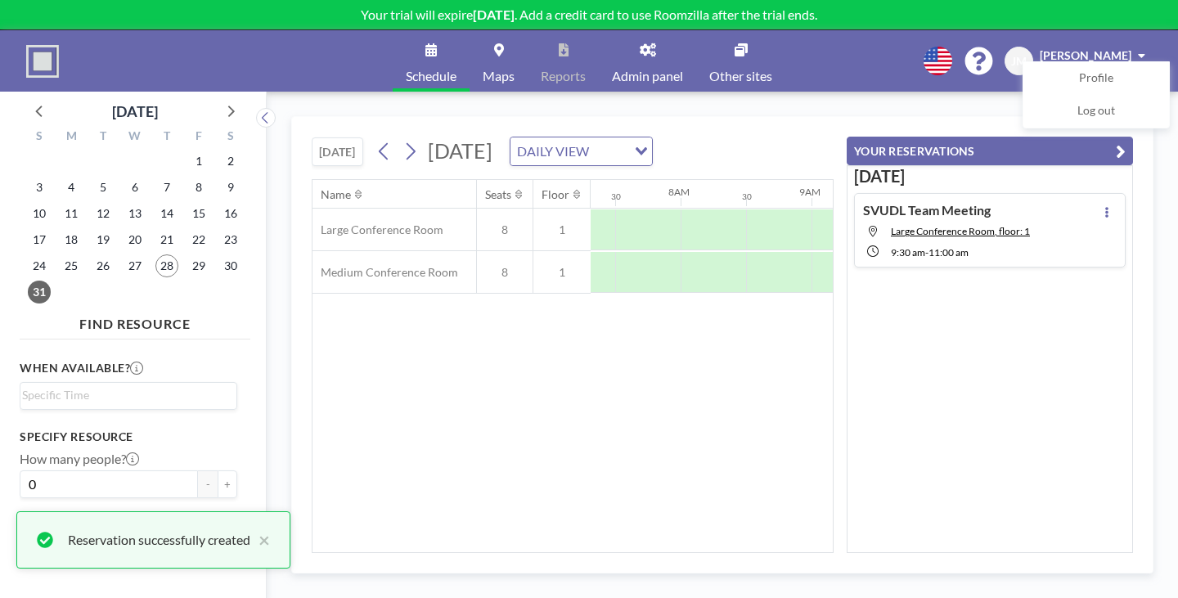
click at [647, 379] on div "Name Seats Floor 12AM 30 1AM 30 2AM 30 3AM 30 4AM 30 5AM 30 6AM 30 7AM 30 8AM 3…" at bounding box center [573, 366] width 520 height 372
click at [715, 364] on div "Name Seats Floor 12AM 30 1AM 30 2AM 30 3AM 30 4AM 30 5AM 30 6AM 30 7AM 30 8AM 3…" at bounding box center [573, 366] width 520 height 372
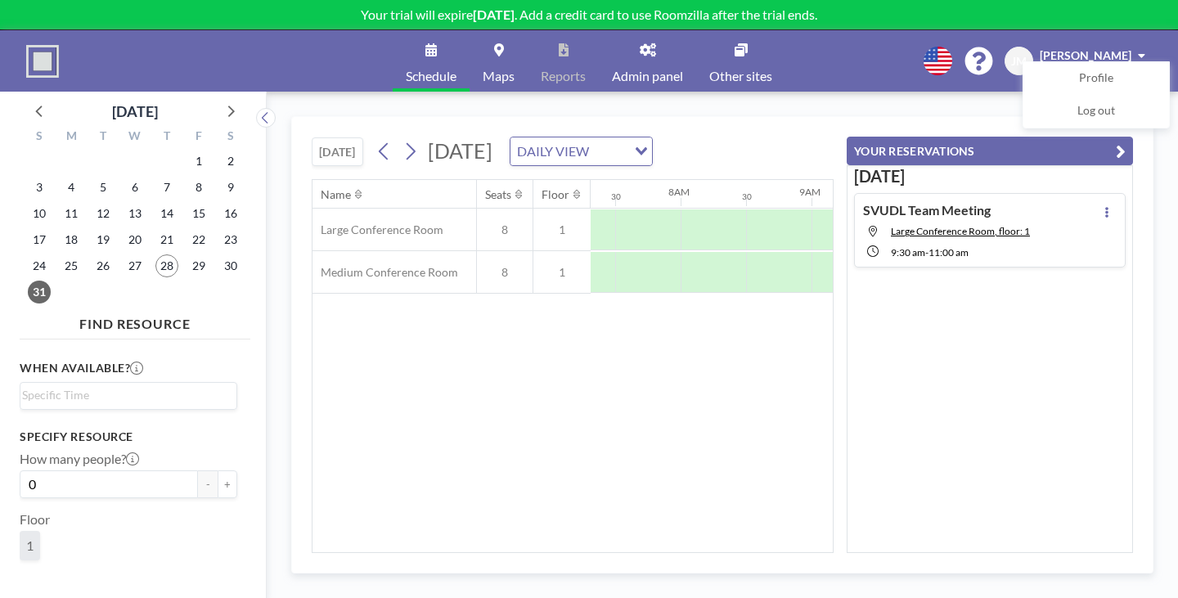
click at [840, 92] on div "TODAY Sunday, August 31, 2025 DAILY VIEW Loading... Name Seats Floor 12AM 30 1A…" at bounding box center [722, 345] width 911 height 506
click at [640, 137] on div "Loading..." at bounding box center [642, 149] width 19 height 25
click at [761, 117] on div "TODAY Sunday, August 31, 2025 DAILY VIEW Loading..." at bounding box center [573, 148] width 522 height 62
click at [1126, 142] on icon "button" at bounding box center [1121, 152] width 10 height 20
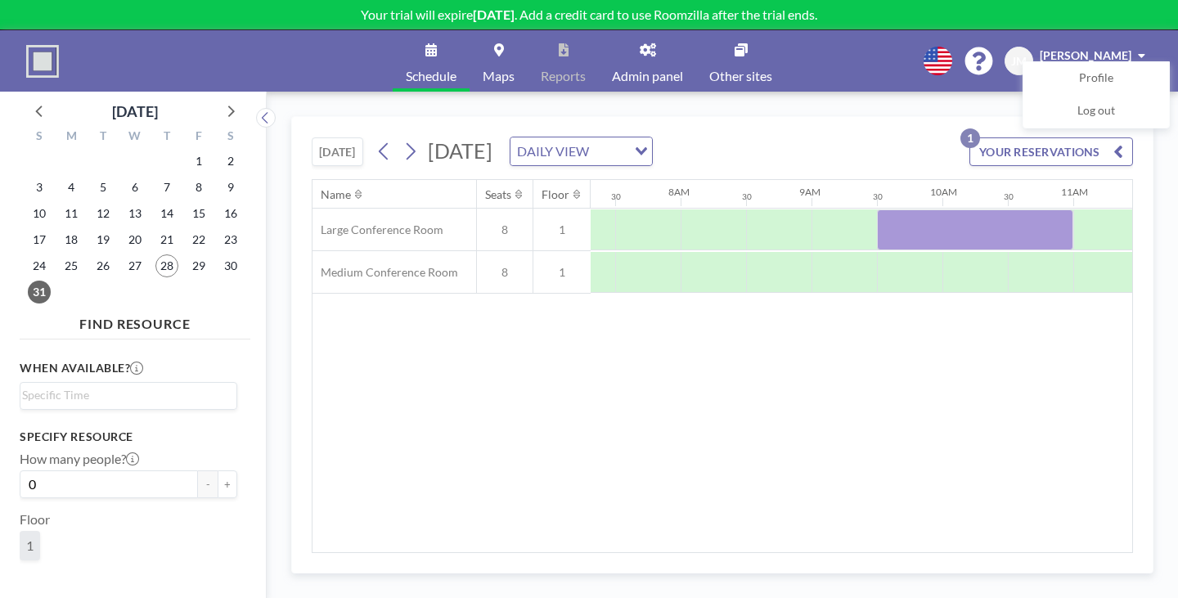
click at [794, 384] on div "Name Seats Floor 12AM 30 1AM 30 2AM 30 3AM 30 4AM 30 5AM 30 6AM 30 7AM 30 8AM 3…" at bounding box center [723, 366] width 820 height 372
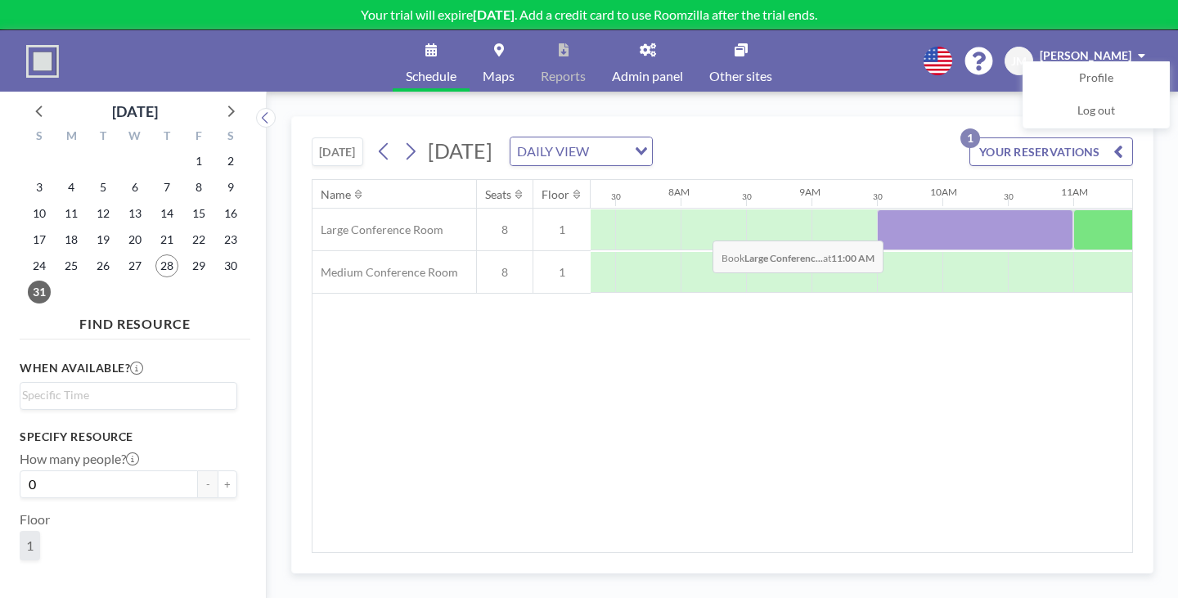
click at [1073, 209] on div at bounding box center [1105, 229] width 65 height 41
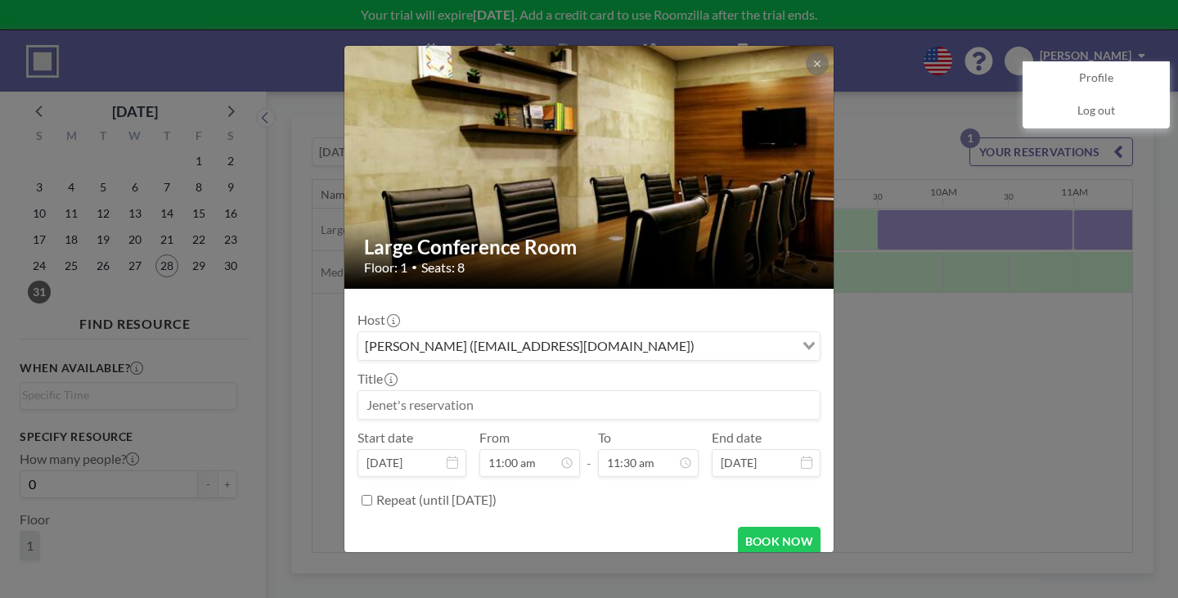
click at [525, 391] on input at bounding box center [588, 405] width 461 height 28
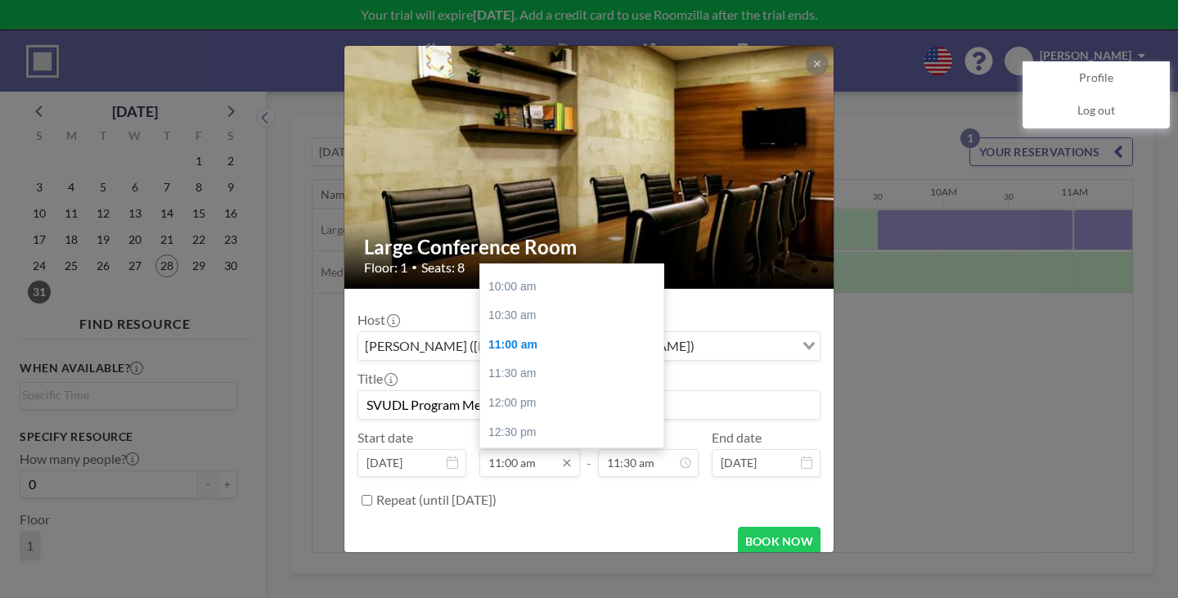
type input "SVUDL Program Meeting"
click at [546, 449] on input "11:00 am" at bounding box center [529, 463] width 101 height 28
click at [525, 330] on div "11:00 am" at bounding box center [575, 344] width 191 height 29
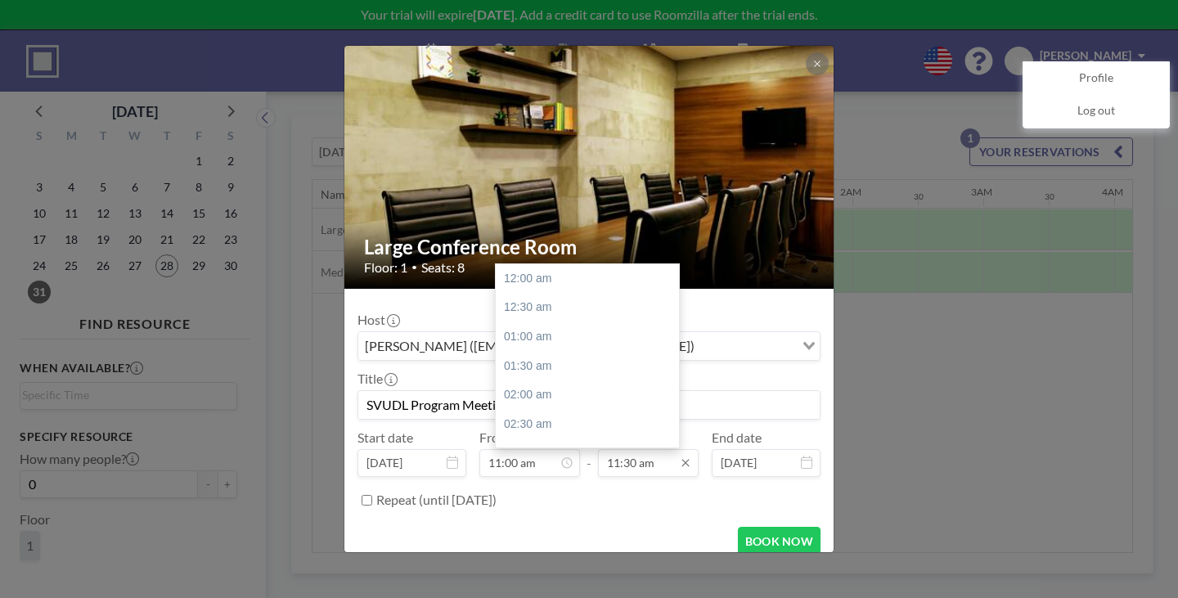
scroll to position [600, 0]
click at [632, 449] on input "11:30 am" at bounding box center [648, 463] width 101 height 28
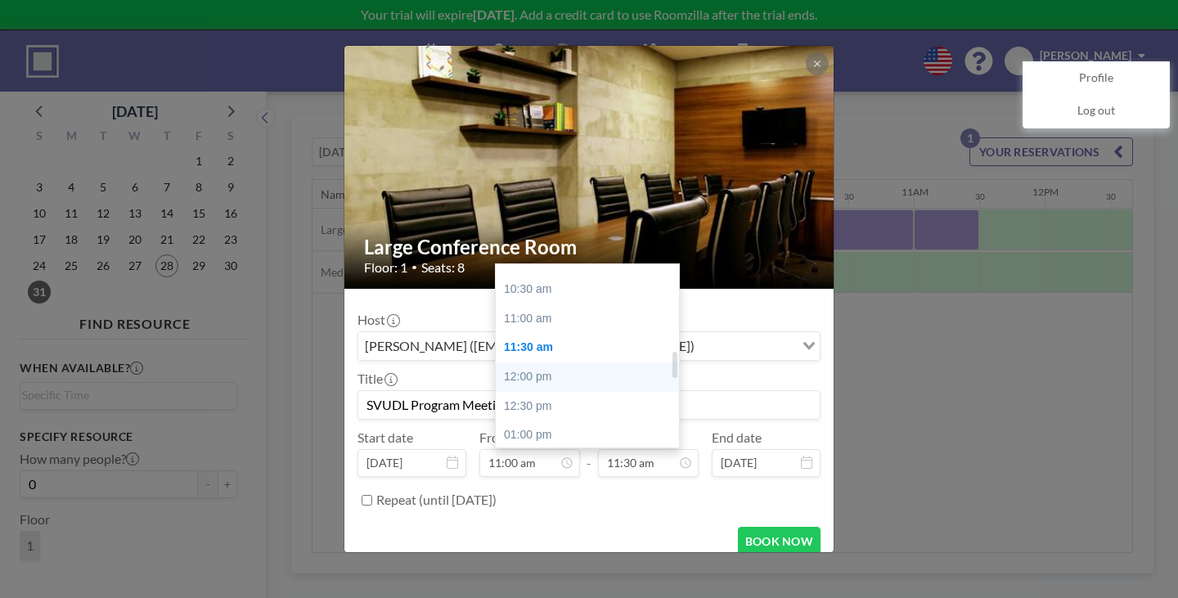
click at [528, 362] on div "12:00 pm" at bounding box center [591, 376] width 191 height 29
type input "12:00 pm"
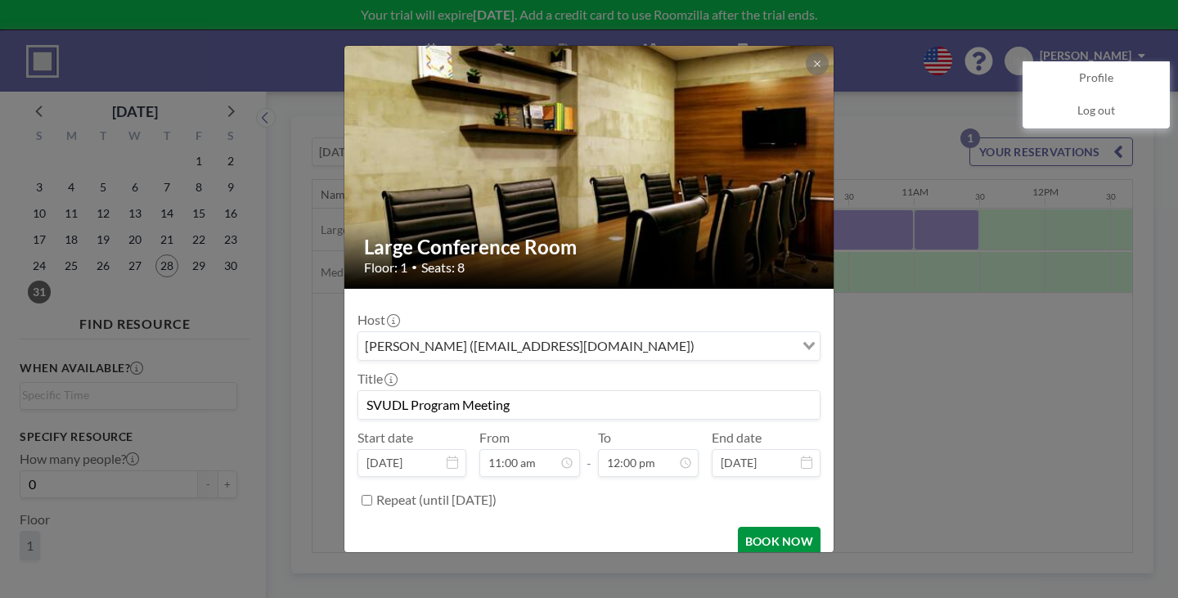
click at [738, 527] on button "BOOK NOW" at bounding box center [779, 541] width 83 height 29
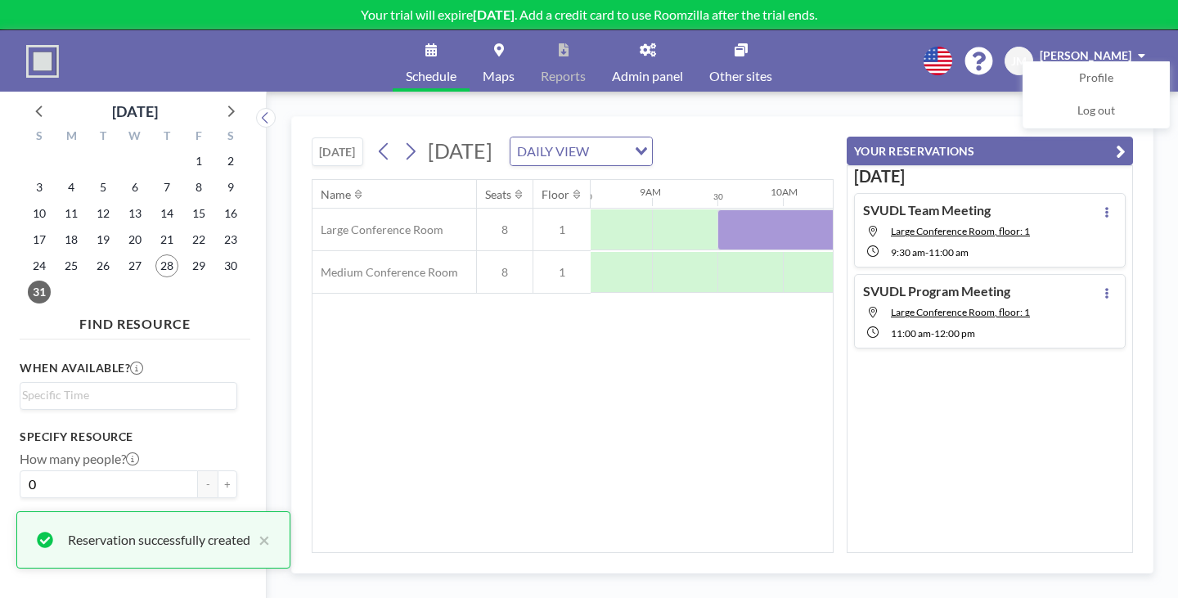
click at [721, 397] on div "Name Seats Floor 12AM 30 1AM 30 2AM 30 3AM 30 4AM 30 5AM 30 6AM 30 7AM 30 8AM 3…" at bounding box center [573, 366] width 520 height 372
click at [564, 380] on div "Name Seats Floor 12AM 30 1AM 30 2AM 30 3AM 30 4AM 30 5AM 30 6AM 30 7AM 30 8AM 3…" at bounding box center [573, 366] width 520 height 372
click at [634, 370] on div "Name Seats Floor 12AM 30 1AM 30 2AM 30 3AM 30 4AM 30 5AM 30 6AM 30 7AM 30 8AM 3…" at bounding box center [573, 366] width 520 height 372
click at [634, 397] on div "Name Seats Floor 12AM 30 1AM 30 2AM 30 3AM 30 4AM 30 5AM 30 6AM 30 7AM 30 8AM 3…" at bounding box center [573, 366] width 520 height 372
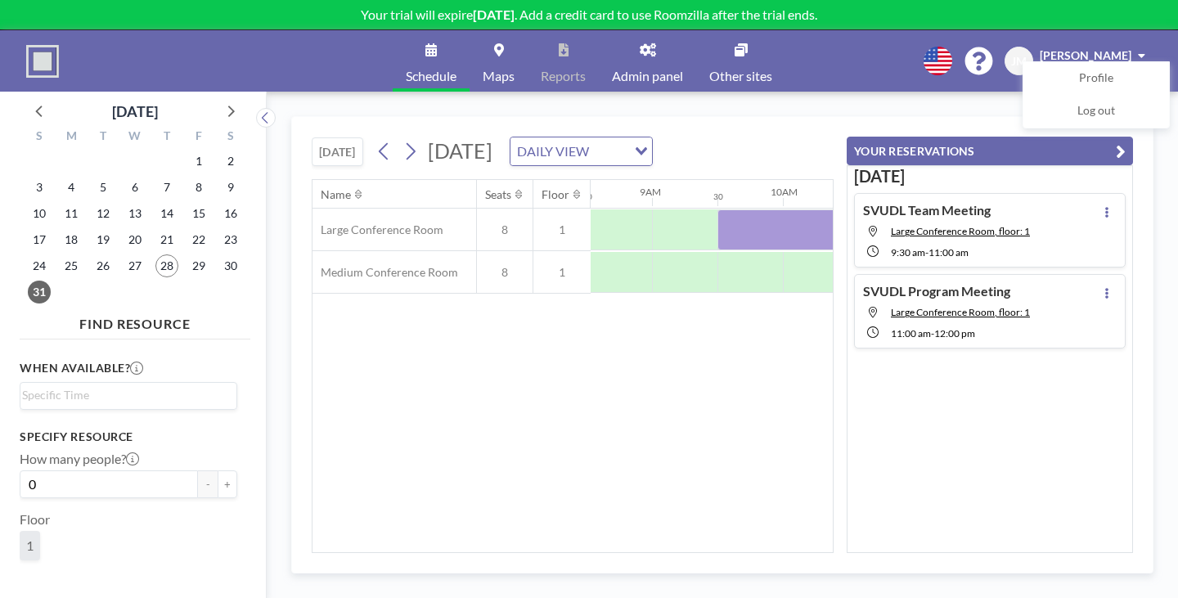
click at [697, 397] on div "Name Seats Floor 12AM 30 1AM 30 2AM 30 3AM 30 4AM 30 5AM 30 6AM 30 7AM 30 8AM 3…" at bounding box center [573, 366] width 520 height 372
click at [477, 415] on div "Name Seats Floor 12AM 30 1AM 30 2AM 30 3AM 30 4AM 30 5AM 30 6AM 30 7AM 30 8AM 3…" at bounding box center [573, 366] width 520 height 372
click at [604, 376] on div "Name Seats Floor 12AM 30 1AM 30 2AM 30 3AM 30 4AM 30 5AM 30 6AM 30 7AM 30 8AM 3…" at bounding box center [573, 366] width 520 height 372
click at [605, 381] on div "Name Seats Floor 12AM 30 1AM 30 2AM 30 3AM 30 4AM 30 5AM 30 6AM 30 7AM 30 8AM 3…" at bounding box center [573, 366] width 520 height 372
click at [770, 325] on div "Name Seats Floor 12AM 30 1AM 30 2AM 30 3AM 30 4AM 30 5AM 30 6AM 30 7AM 30 8AM 3…" at bounding box center [573, 366] width 520 height 372
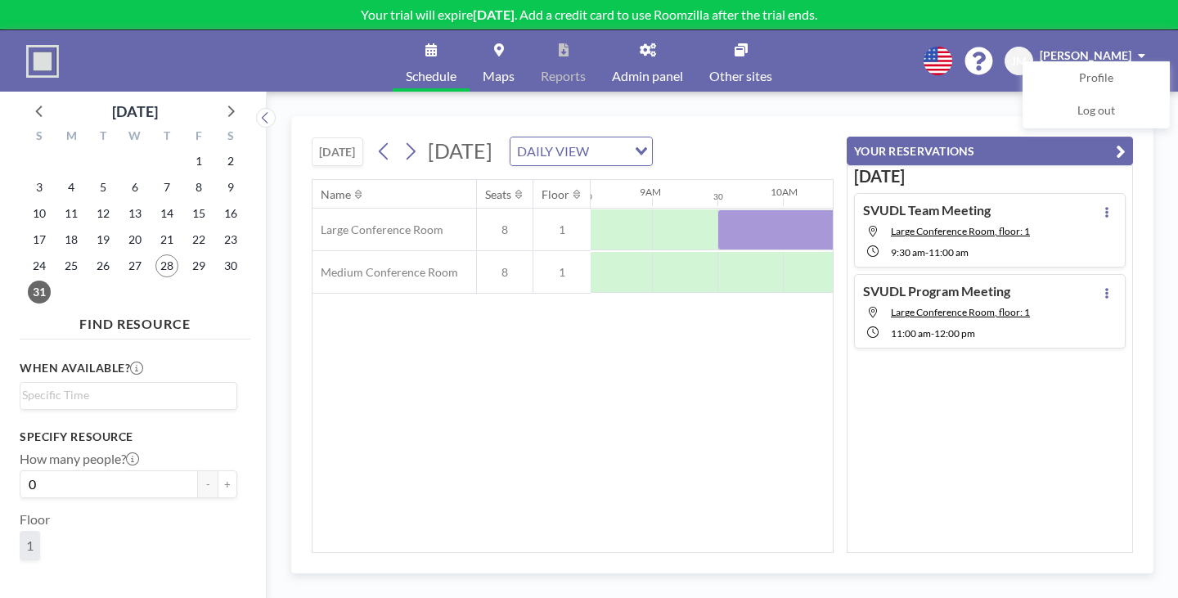
drag, startPoint x: 632, startPoint y: 345, endPoint x: 582, endPoint y: 321, distance: 55.6
click at [632, 345] on div "Name Seats Floor 12AM 30 1AM 30 2AM 30 3AM 30 4AM 30 5AM 30 6AM 30 7AM 30 8AM 3…" at bounding box center [573, 366] width 520 height 372
click at [696, 403] on div "Name Seats Floor 12AM 30 1AM 30 2AM 30 3AM 30 4AM 30 5AM 30 6AM 30 7AM 30 8AM 3…" at bounding box center [573, 366] width 520 height 372
click at [776, 378] on div "Name Seats Floor 12AM 30 1AM 30 2AM 30 3AM 30 4AM 30 5AM 30 6AM 30 7AM 30 8AM 3…" at bounding box center [573, 366] width 520 height 372
click at [1126, 142] on icon "button" at bounding box center [1121, 152] width 10 height 20
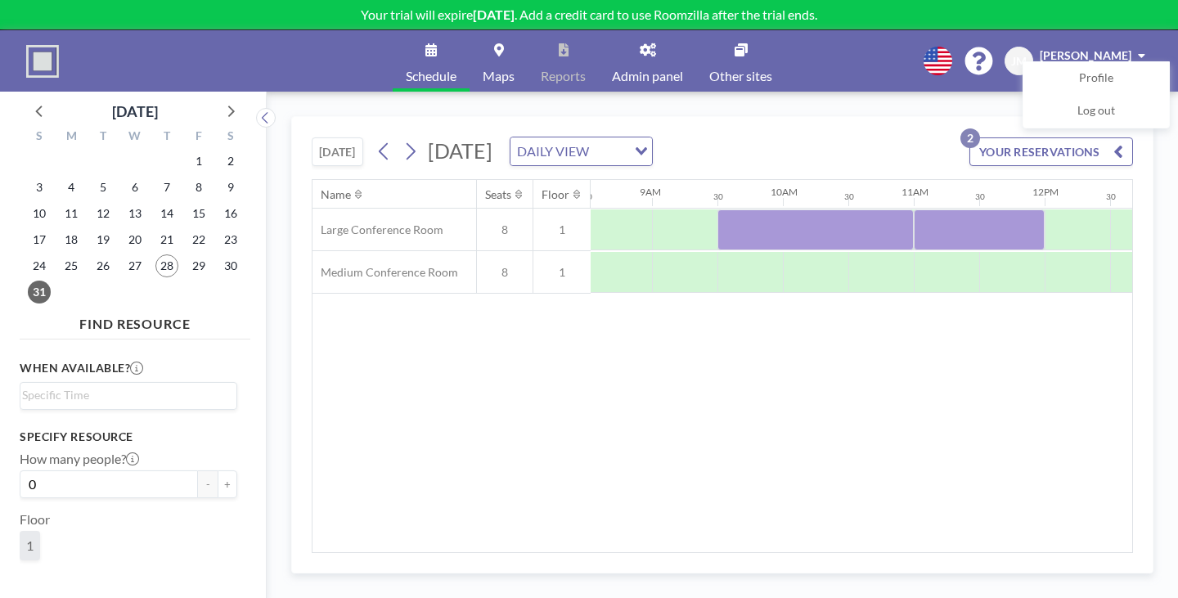
click at [709, 402] on div "Name Seats Floor 12AM 30 1AM 30 2AM 30 3AM 30 4AM 30 5AM 30 6AM 30 7AM 30 8AM 3…" at bounding box center [723, 366] width 820 height 372
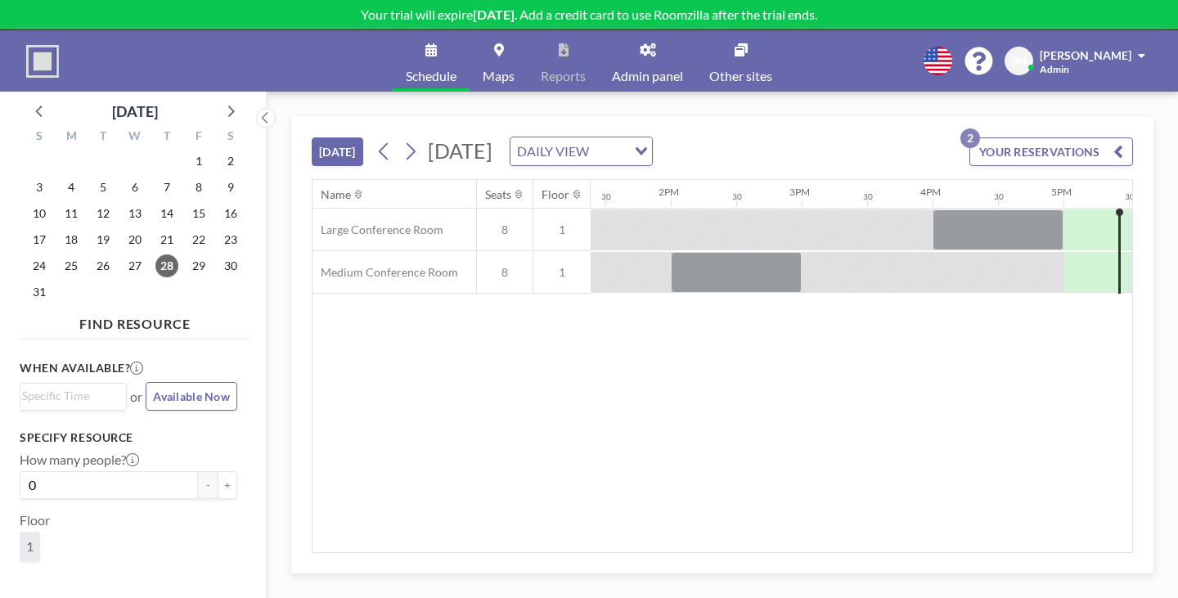
scroll to position [0, 1755]
click at [569, 376] on div "Name Seats Floor 12AM 30 1AM 30 2AM 30 3AM 30 4AM 30 5AM 30 6AM 30 7AM 30 8AM 3…" at bounding box center [723, 366] width 820 height 372
click at [1033, 137] on button "YOUR RESERVATIONS 2" at bounding box center [1051, 151] width 164 height 29
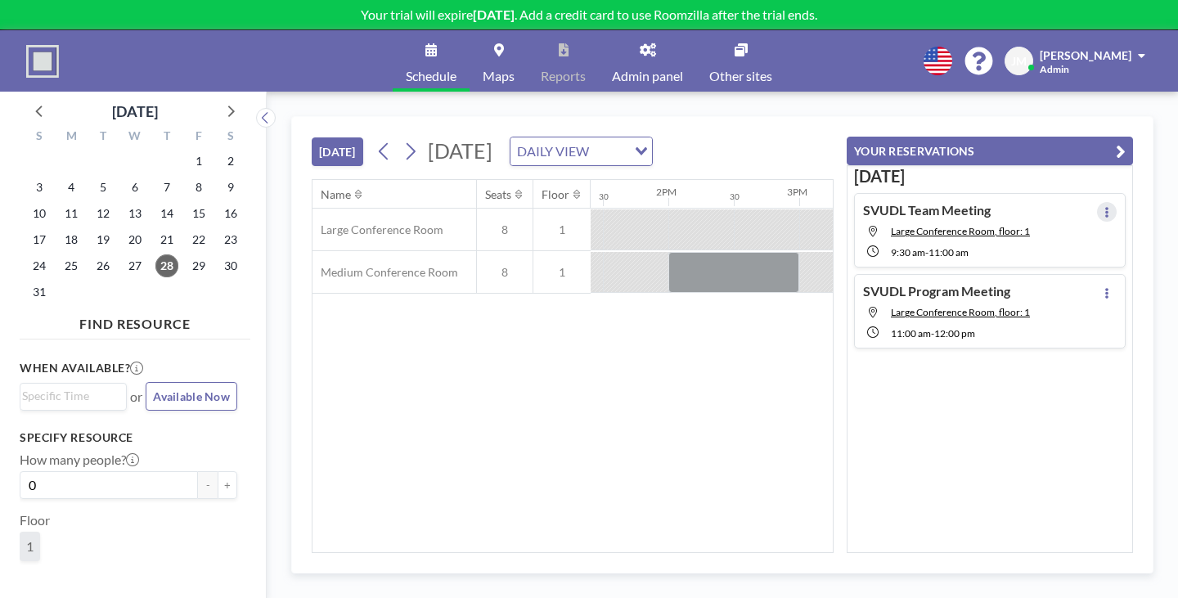
click at [1110, 207] on icon at bounding box center [1107, 212] width 7 height 11
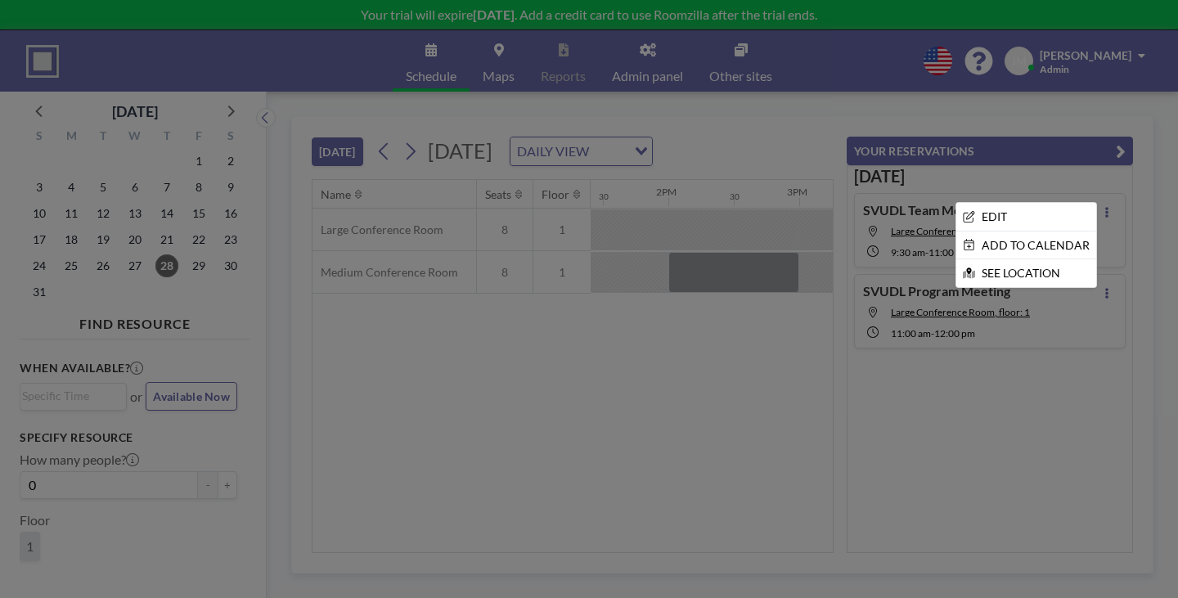
click at [695, 341] on div at bounding box center [589, 299] width 1178 height 598
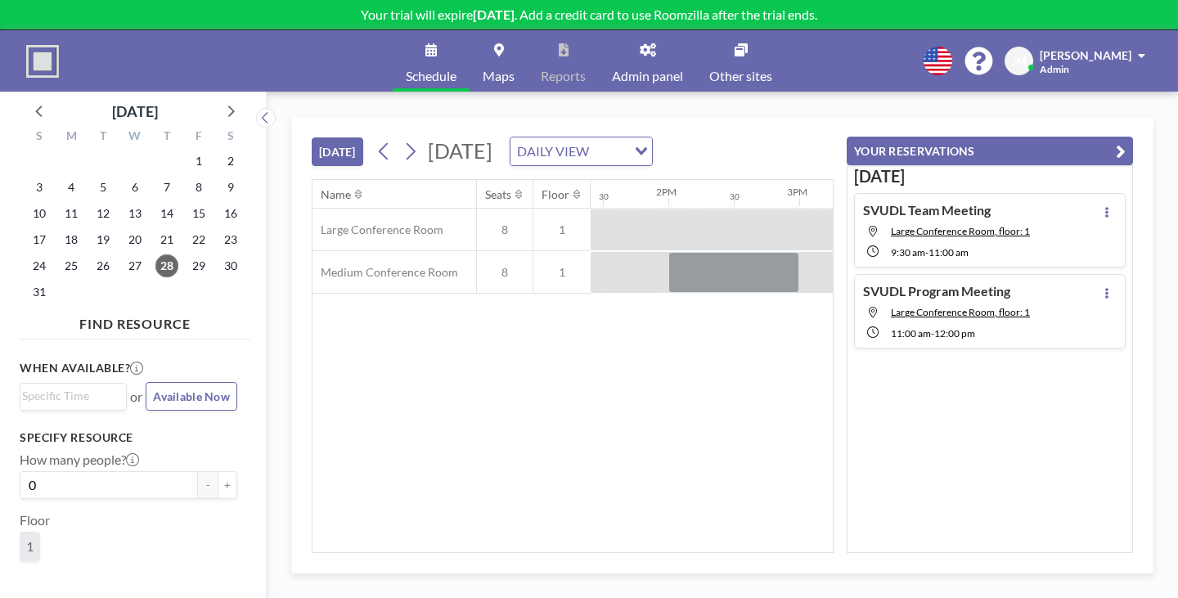
click at [424, 423] on div "Name Seats Floor 12AM 30 1AM 30 2AM 30 3AM 30 4AM 30 5AM 30 6AM 30 7AM 30 8AM 3…" at bounding box center [573, 366] width 520 height 372
click at [444, 395] on div "Name Seats Floor 12AM 30 1AM 30 2AM 30 3AM 30 4AM 30 5AM 30 6AM 30 7AM 30 8AM 3…" at bounding box center [573, 366] width 520 height 372
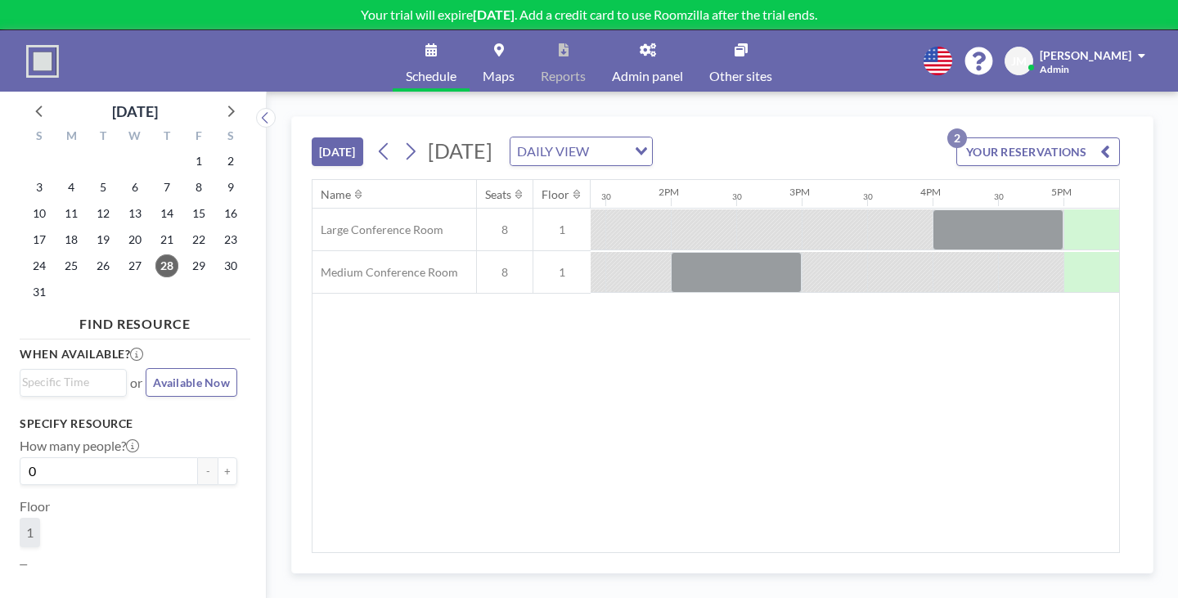
scroll to position [0, 1755]
drag, startPoint x: 612, startPoint y: 367, endPoint x: 591, endPoint y: 362, distance: 21.2
click at [614, 367] on div "Name Seats Floor 12AM 30 1AM 30 2AM 30 3AM 30 4AM 30 5AM 30 6AM 30 7AM 30 8AM 3…" at bounding box center [723, 366] width 820 height 372
click at [470, 52] on link "Schedule" at bounding box center [431, 60] width 77 height 61
click at [488, 339] on div "Name Seats Floor 12AM 30 1AM 30 2AM 30 3AM 30 4AM 30 5AM 30 6AM 30 7AM 30 8AM 3…" at bounding box center [723, 366] width 820 height 372
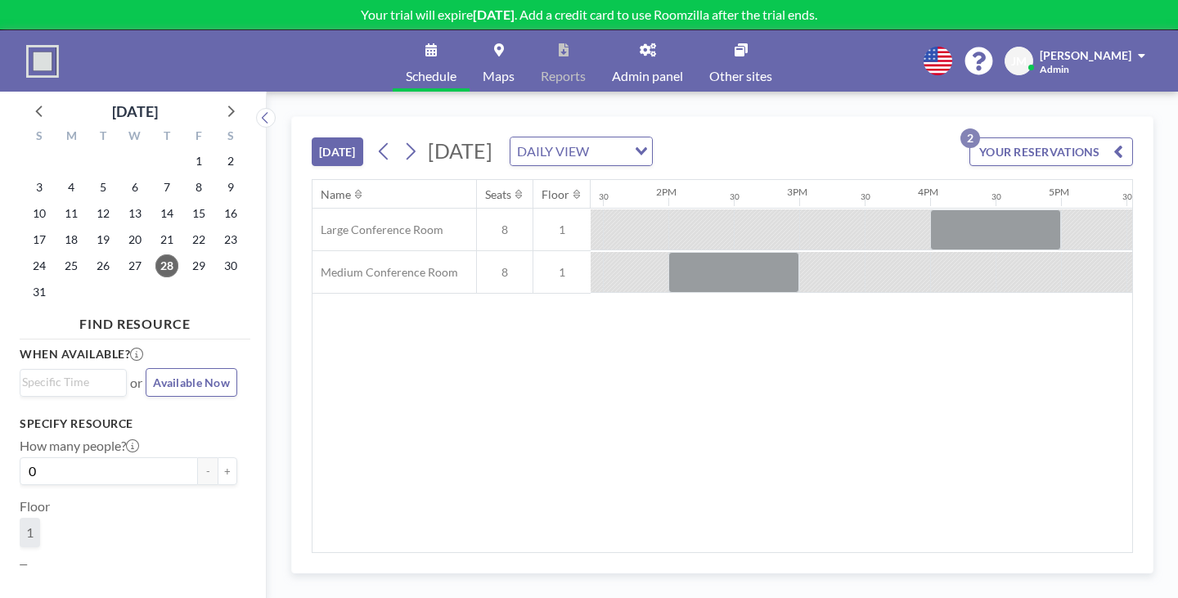
click at [530, 348] on div "Name Seats Floor 12AM 30 1AM 30 2AM 30 3AM 30 4AM 30 5AM 30 6AM 30 7AM 30 8AM 3…" at bounding box center [723, 366] width 820 height 372
click at [587, 348] on div "Name Seats Floor 12AM 30 1AM 30 2AM 30 3AM 30 4AM 30 5AM 30 6AM 30 7AM 30 8AM 3…" at bounding box center [723, 366] width 820 height 372
click at [576, 346] on div "Name Seats Floor 12AM 30 1AM 30 2AM 30 3AM 30 4AM 30 5AM 30 6AM 30 7AM 30 8AM 3…" at bounding box center [723, 366] width 820 height 372
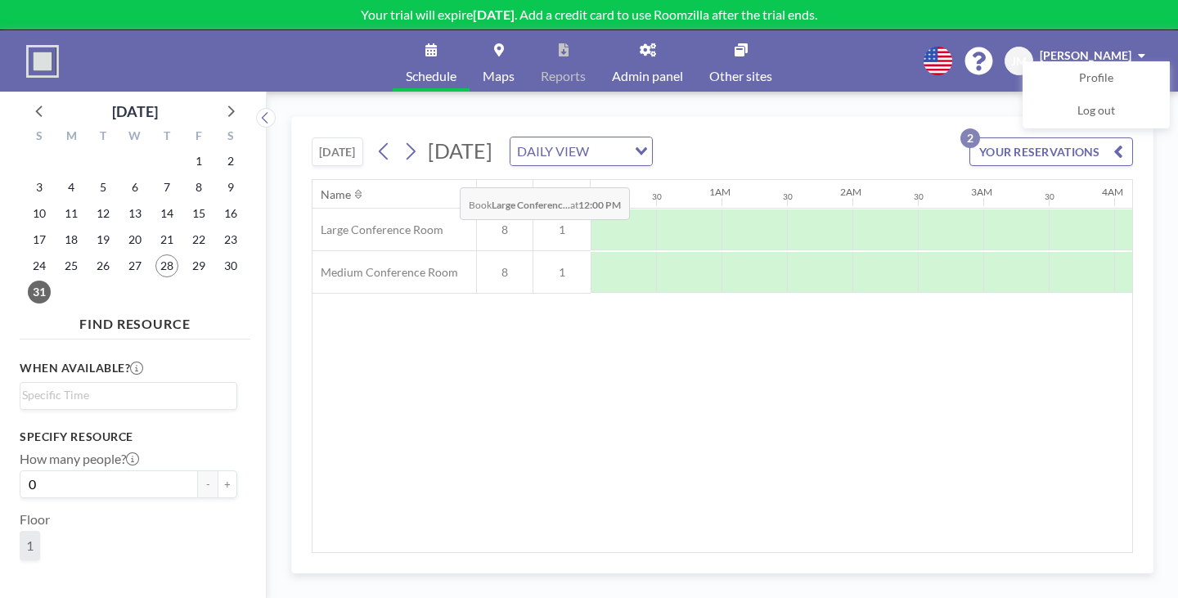
scroll to position [0, 1117]
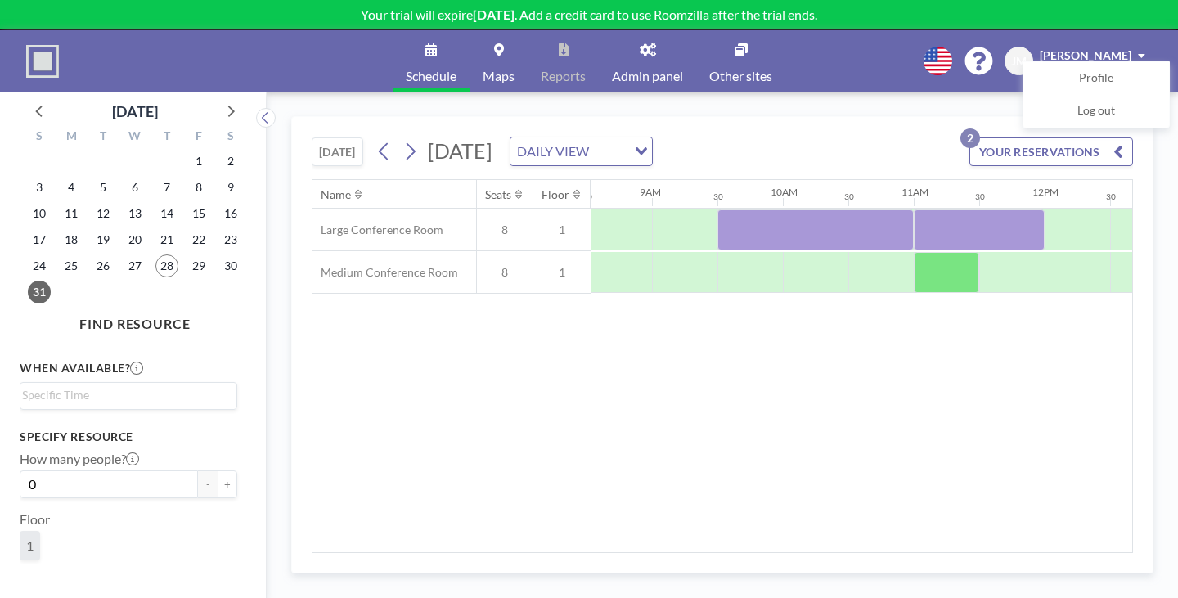
click at [725, 117] on div "TODAY Sunday, August 31, 2025 DAILY VIEW Loading... YOUR RESERVATIONS 2" at bounding box center [722, 148] width 821 height 62
click at [528, 322] on div "Name Seats Floor 12AM 30 1AM 30 2AM 30 3AM 30 4AM 30 5AM 30 6AM 30 7AM 30 8AM 3…" at bounding box center [723, 366] width 820 height 372
click at [533, 304] on div "Name Seats Floor 12AM 30 1AM 30 2AM 30 3AM 30 4AM 30 5AM 30 6AM 30 7AM 30 8AM 3…" at bounding box center [723, 366] width 820 height 372
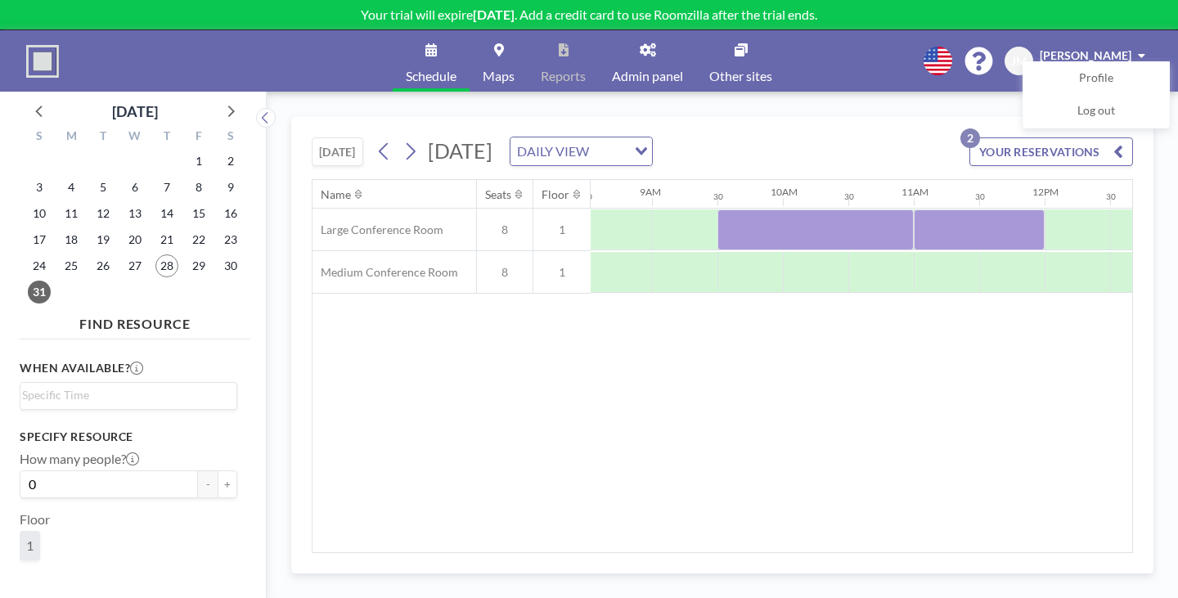
click at [726, 117] on div "TODAY Sunday, August 31, 2025 DAILY VIEW Loading... YOUR RESERVATIONS 2" at bounding box center [722, 148] width 821 height 62
click at [541, 414] on div "Name Seats Floor 12AM 30 1AM 30 2AM 30 3AM 30 4AM 30 5AM 30 6AM 30 7AM 30 8AM 3…" at bounding box center [723, 366] width 820 height 372
click at [555, 337] on div "Name Seats Floor 12AM 30 1AM 30 2AM 30 3AM 30 4AM 30 5AM 30 6AM 30 7AM 30 8AM 3…" at bounding box center [723, 366] width 820 height 372
click at [533, 357] on div "Name Seats Floor 12AM 30 1AM 30 2AM 30 3AM 30 4AM 30 5AM 30 6AM 30 7AM 30 8AM 3…" at bounding box center [723, 366] width 820 height 372
click at [532, 353] on div "Name Seats Floor 12AM 30 1AM 30 2AM 30 3AM 30 4AM 30 5AM 30 6AM 30 7AM 30 8AM 3…" at bounding box center [723, 366] width 820 height 372
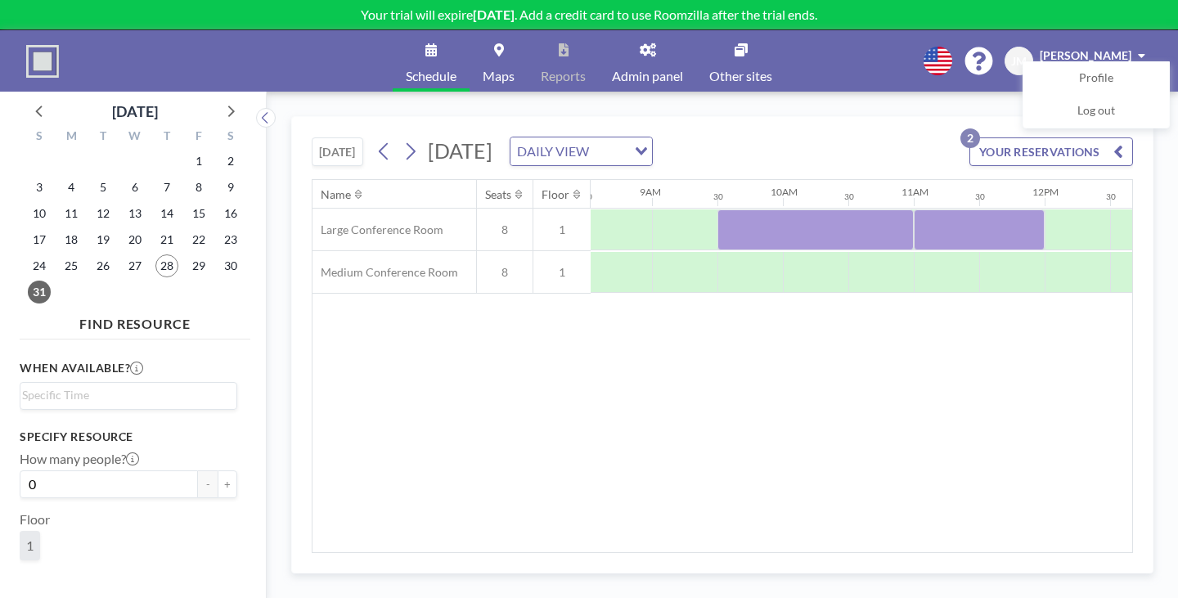
click at [532, 353] on div "Name Seats Floor 12AM 30 1AM 30 2AM 30 3AM 30 4AM 30 5AM 30 6AM 30 7AM 30 8AM 3…" at bounding box center [723, 366] width 820 height 372
